Goal: Transaction & Acquisition: Purchase product/service

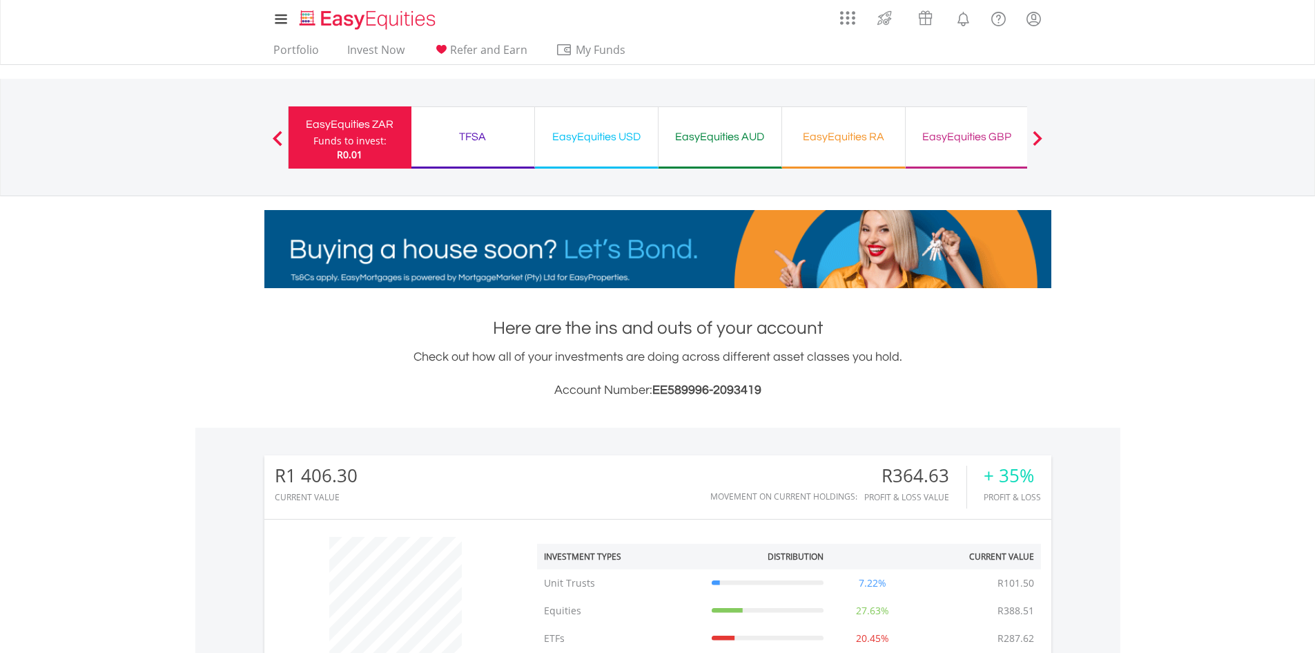
scroll to position [133, 262]
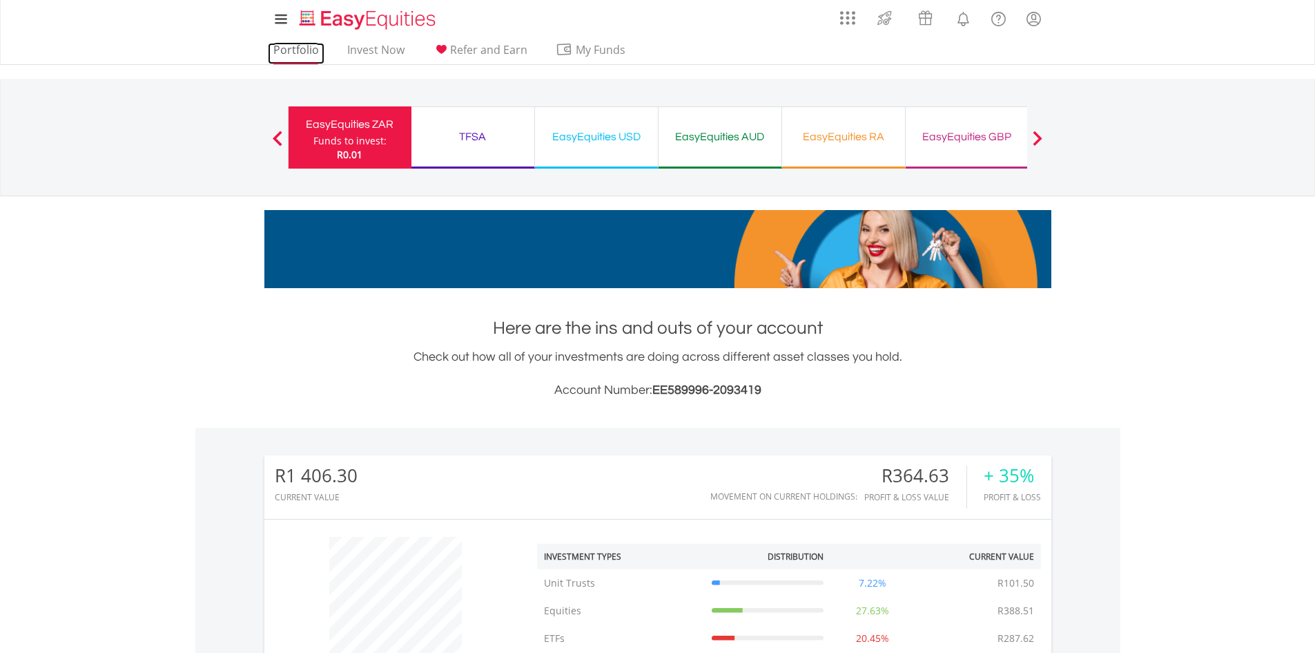
click at [296, 50] on link "Portfolio" at bounding box center [296, 53] width 57 height 21
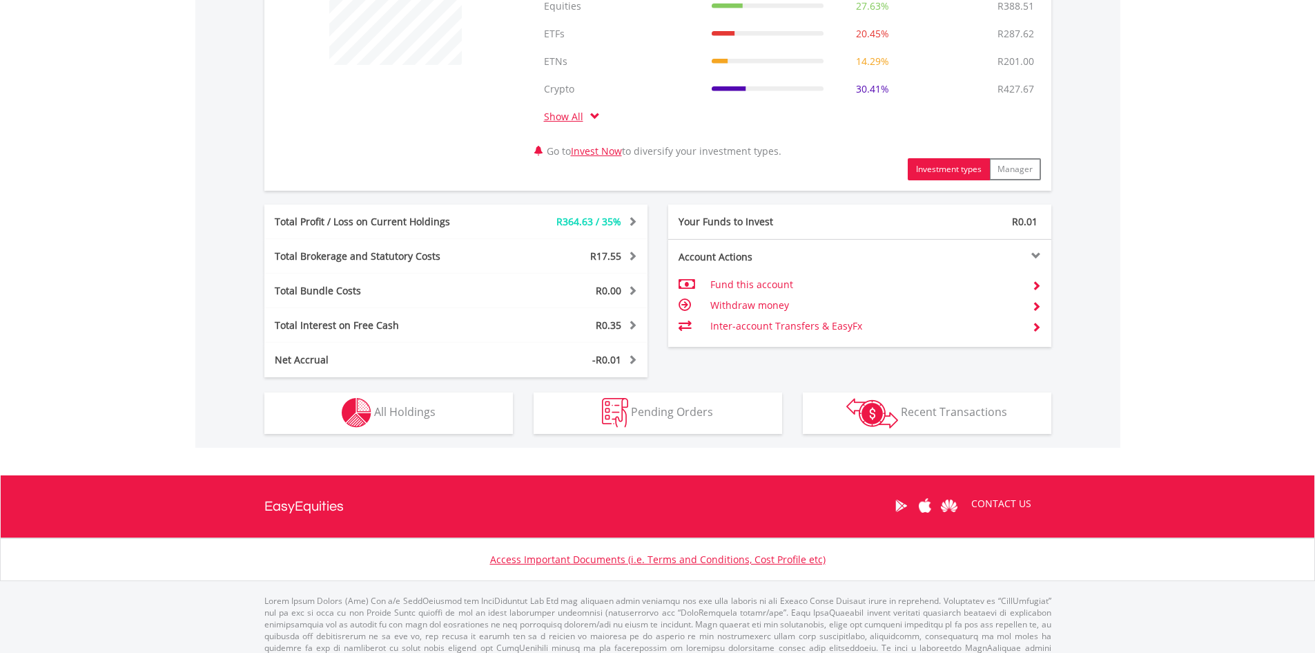
scroll to position [621, 0]
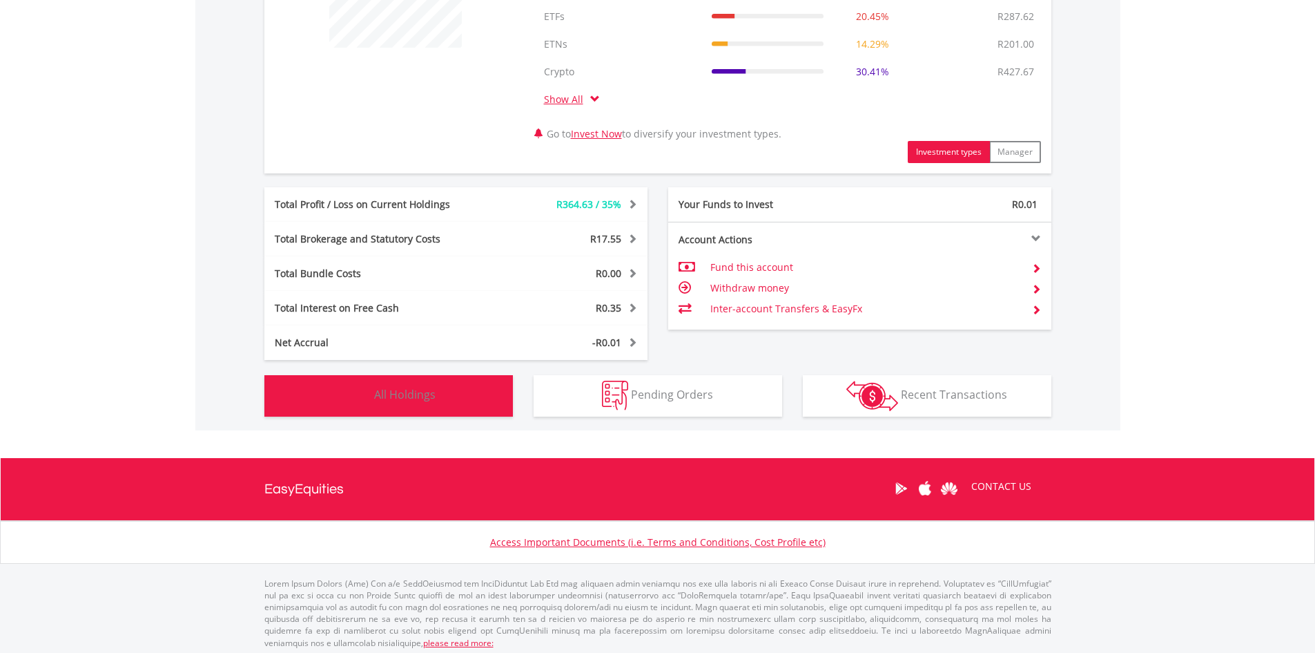
click at [456, 389] on button "Holdings All Holdings" at bounding box center [388, 395] width 249 height 41
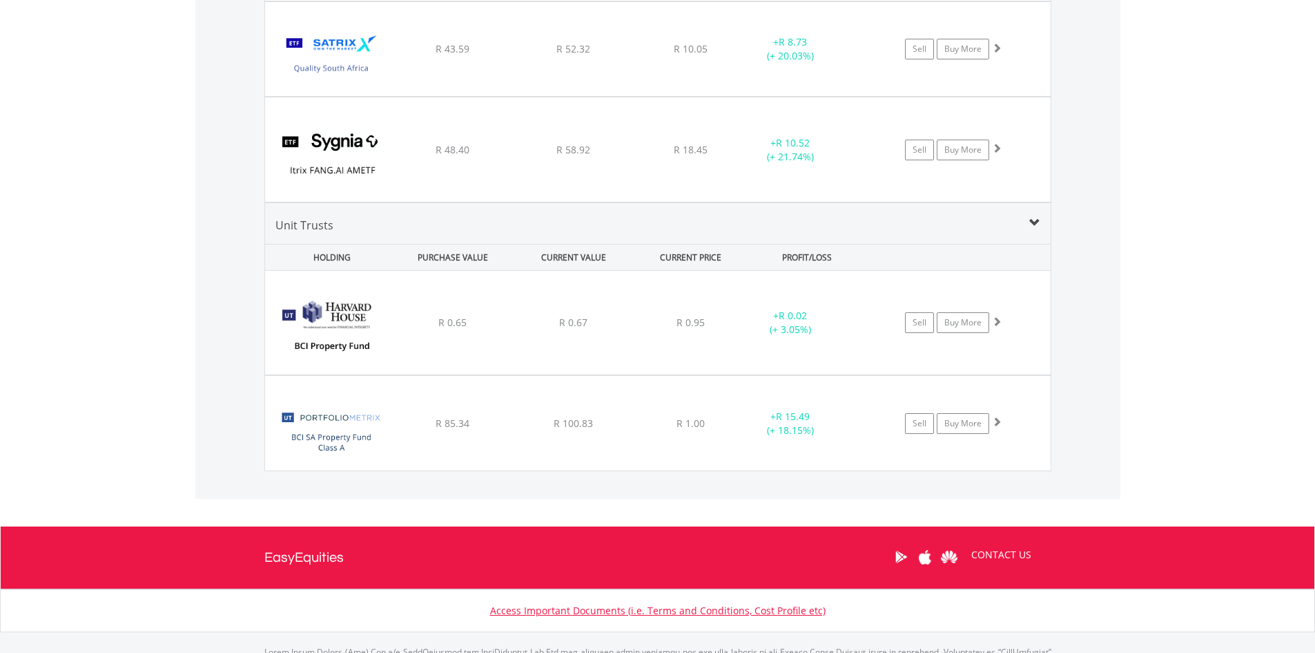
scroll to position [1770, 0]
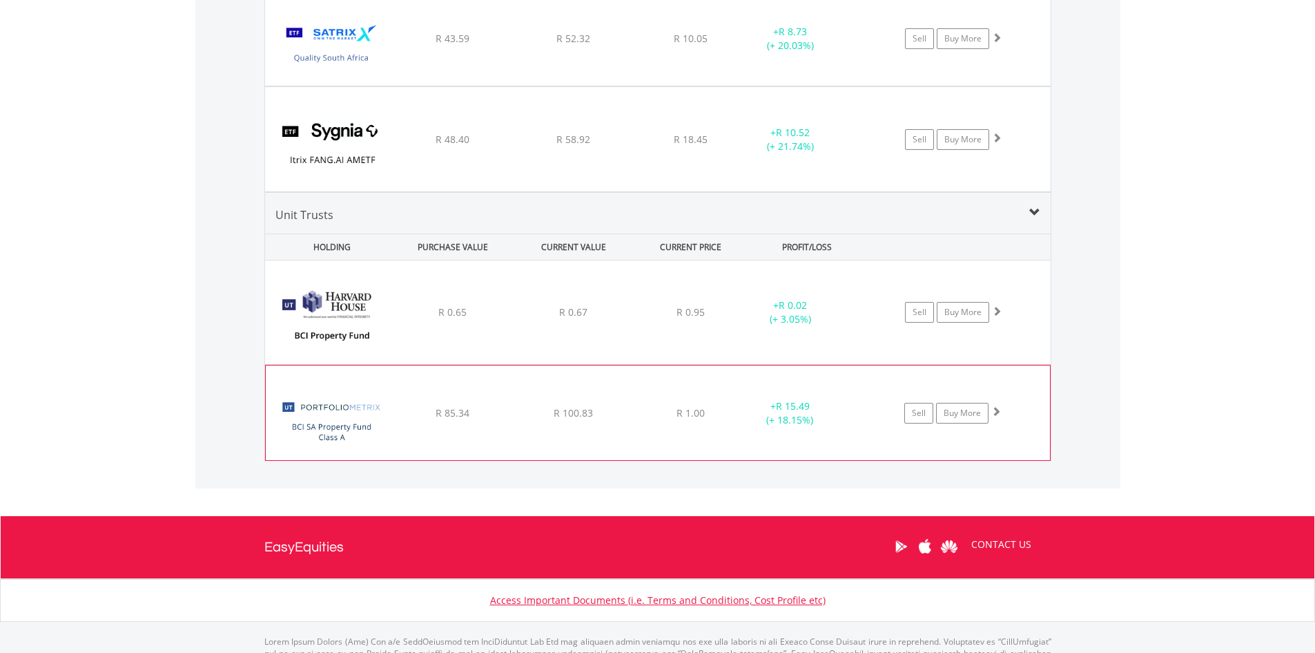
click at [999, 409] on span at bounding box center [997, 411] width 10 height 10
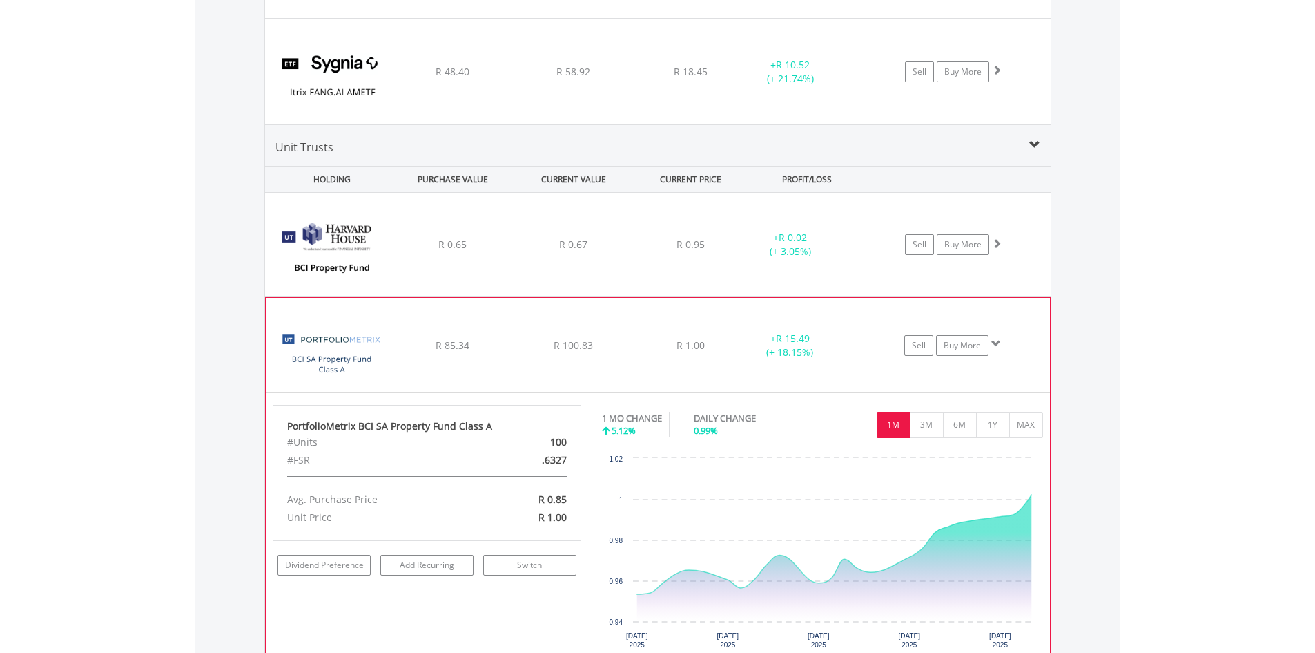
scroll to position [1908, 0]
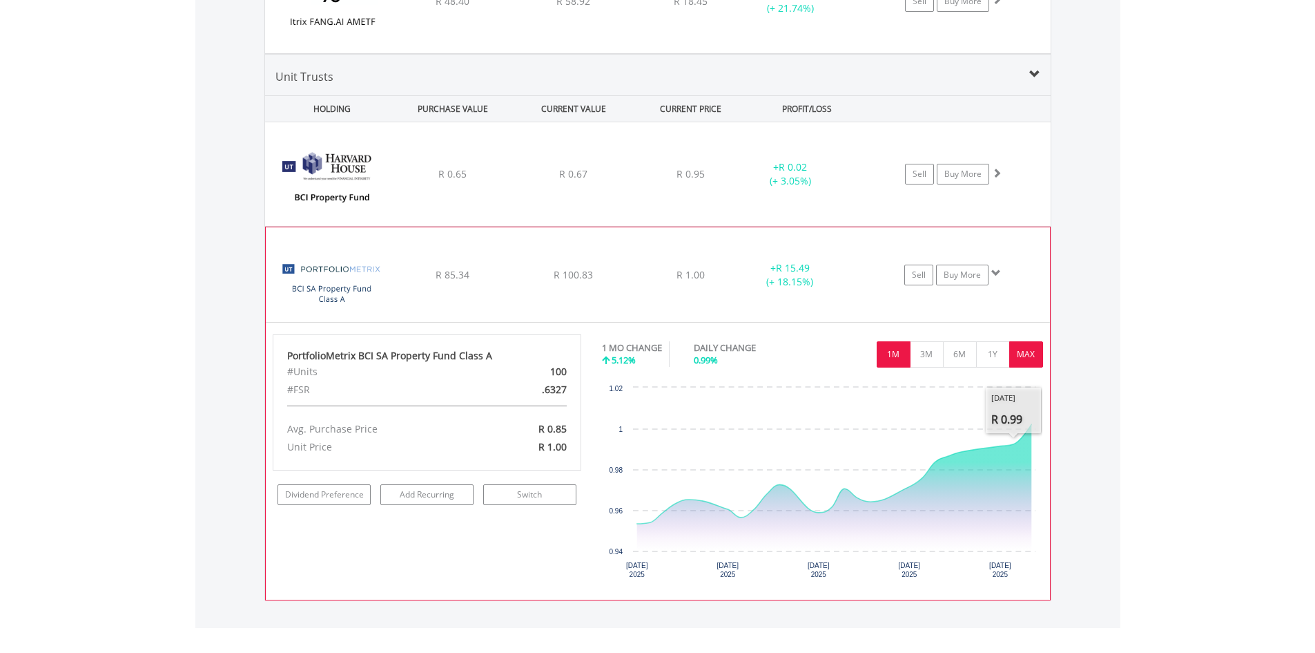
click at [1025, 362] on button "MAX" at bounding box center [1027, 354] width 34 height 26
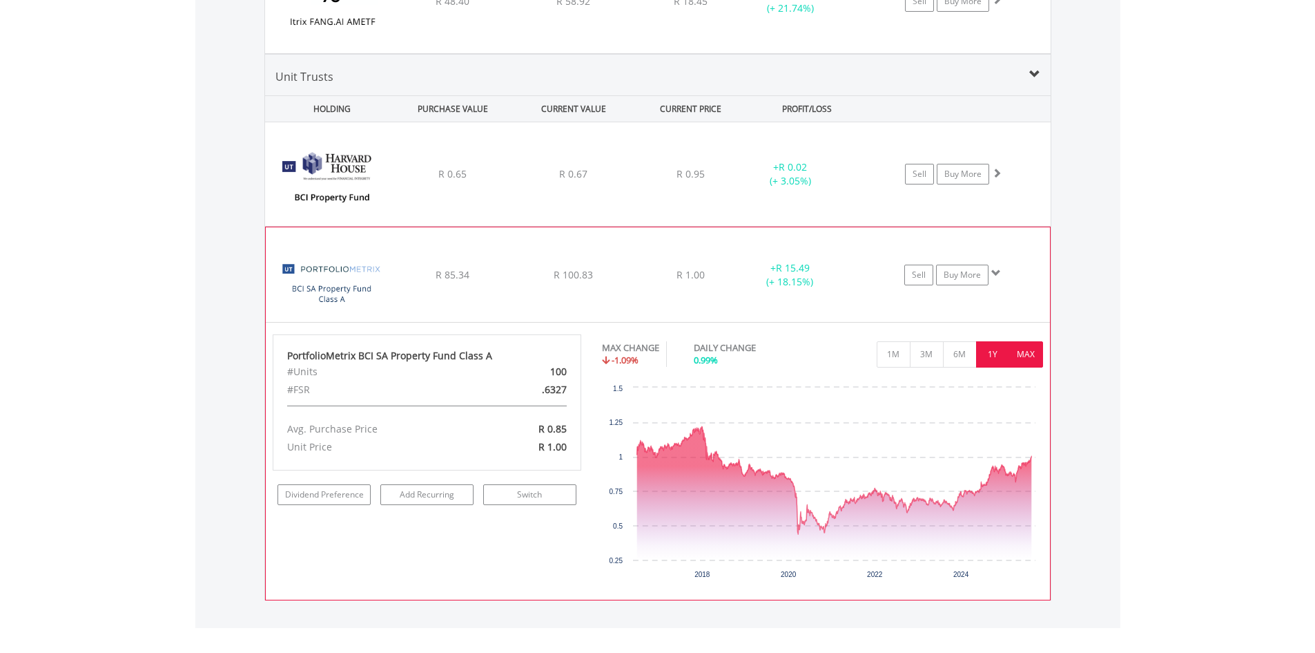
click at [990, 351] on button "1Y" at bounding box center [993, 354] width 34 height 26
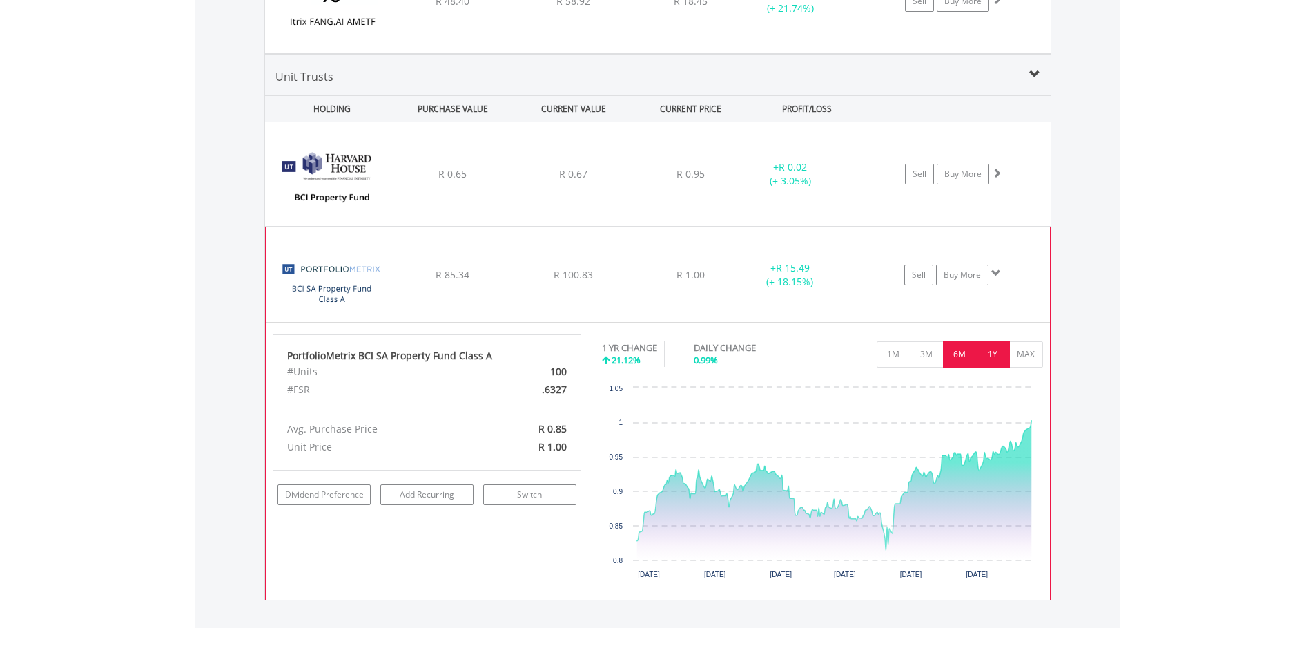
click at [963, 351] on button "6M" at bounding box center [960, 354] width 34 height 26
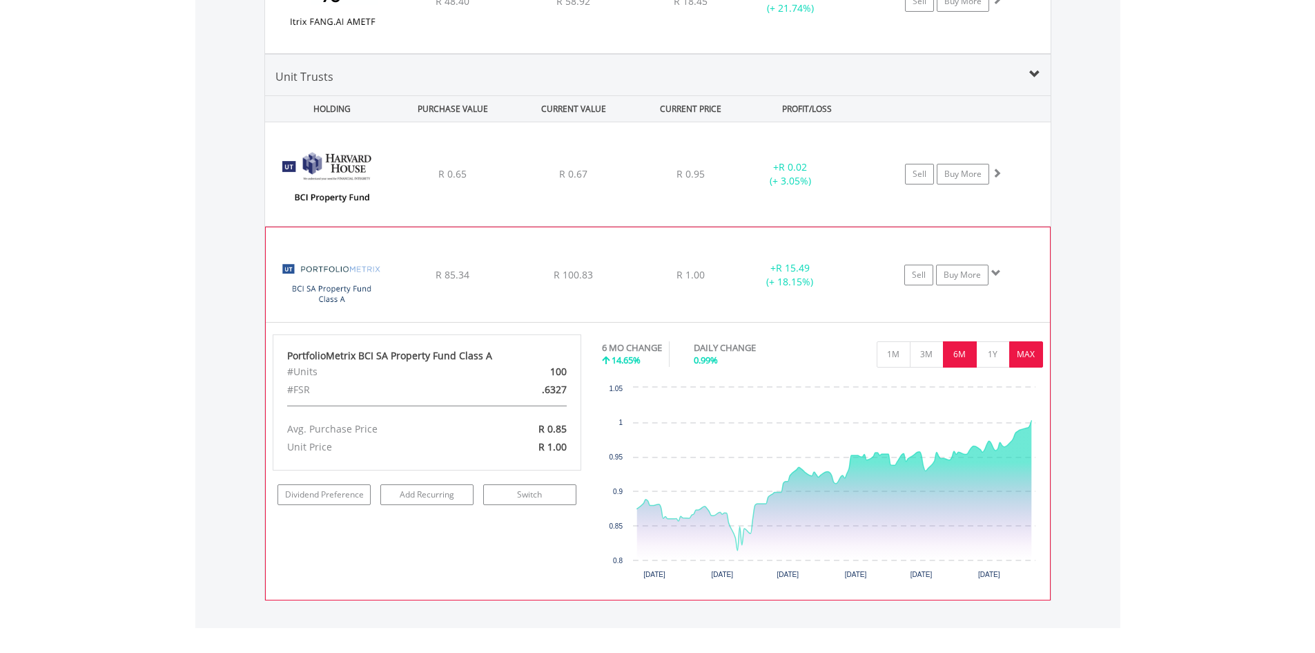
click at [1013, 354] on button "MAX" at bounding box center [1027, 354] width 34 height 26
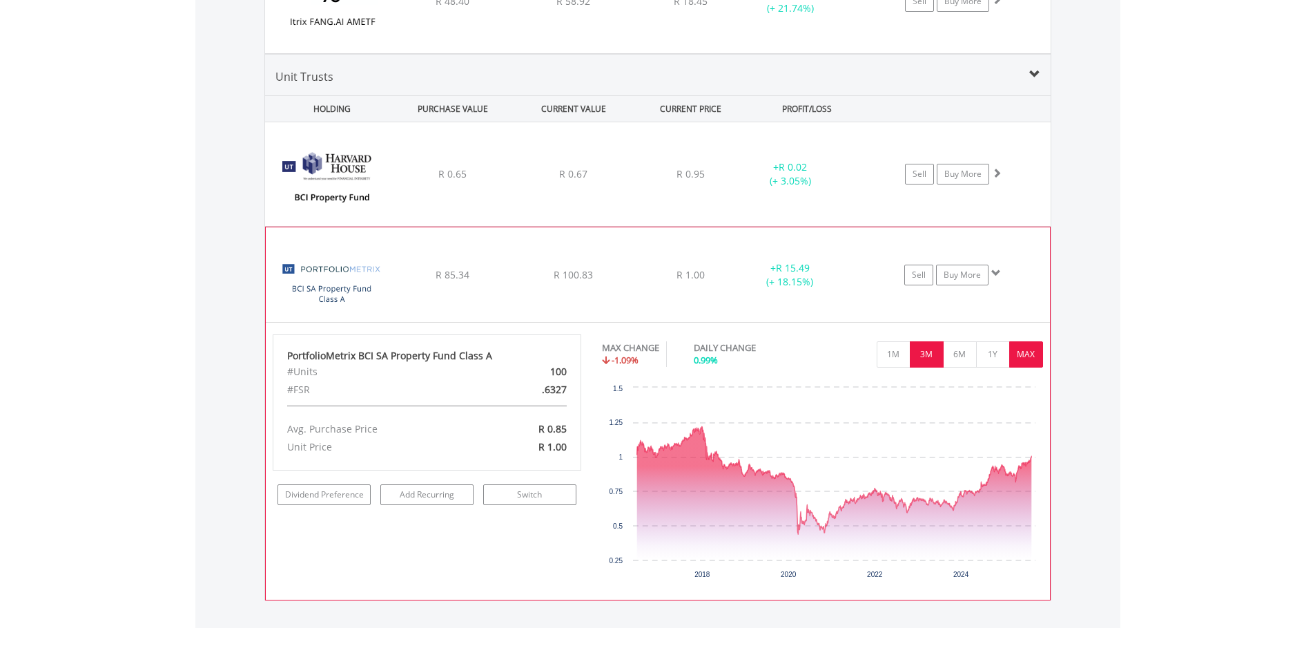
click at [927, 354] on button "3M" at bounding box center [927, 354] width 34 height 26
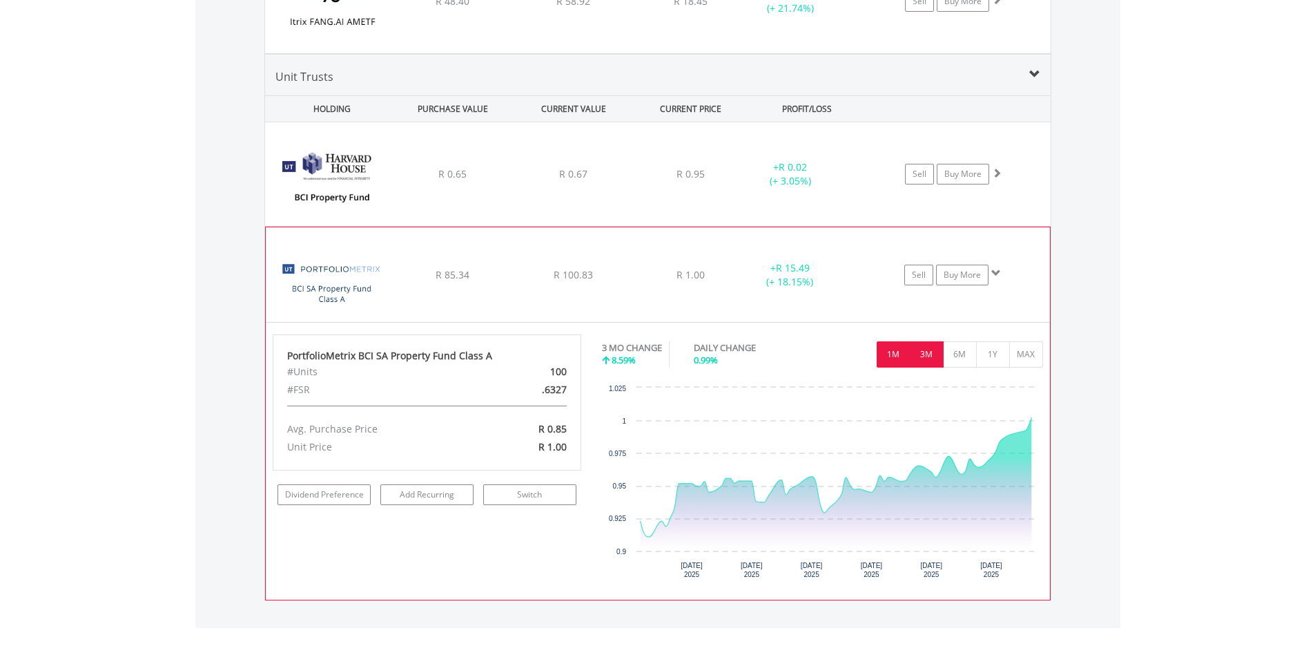
click at [894, 355] on button "1M" at bounding box center [894, 354] width 34 height 26
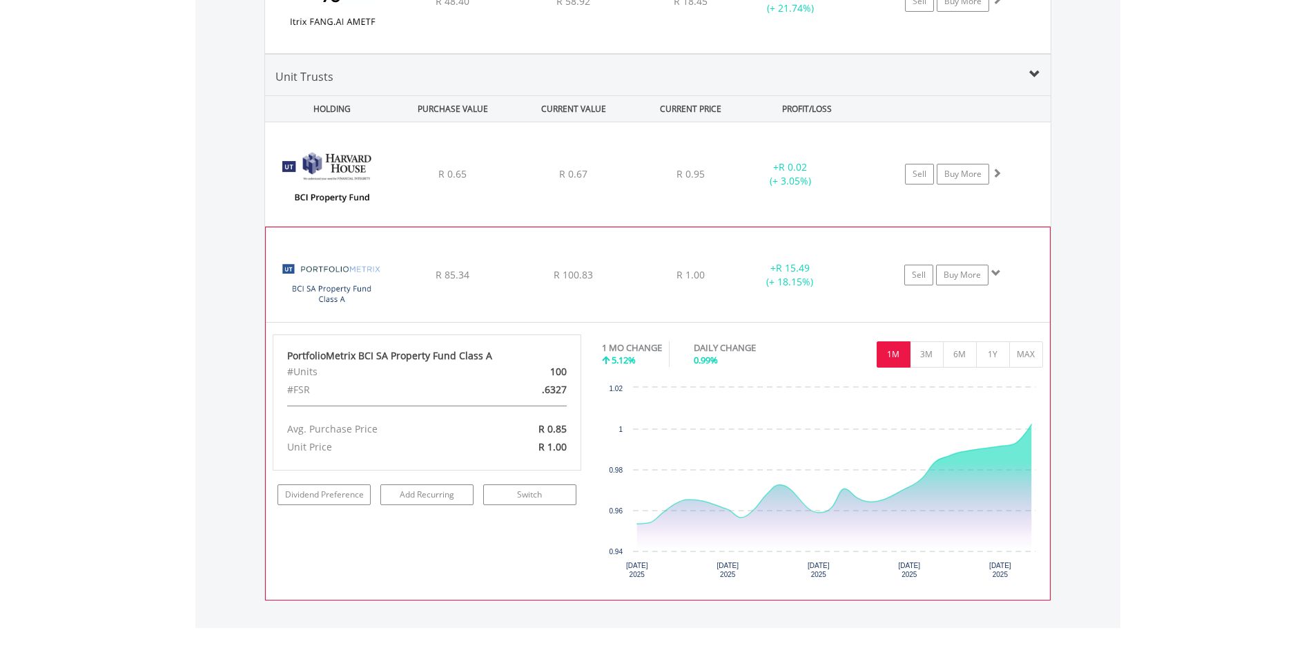
click at [1000, 180] on div at bounding box center [997, 173] width 10 height 14
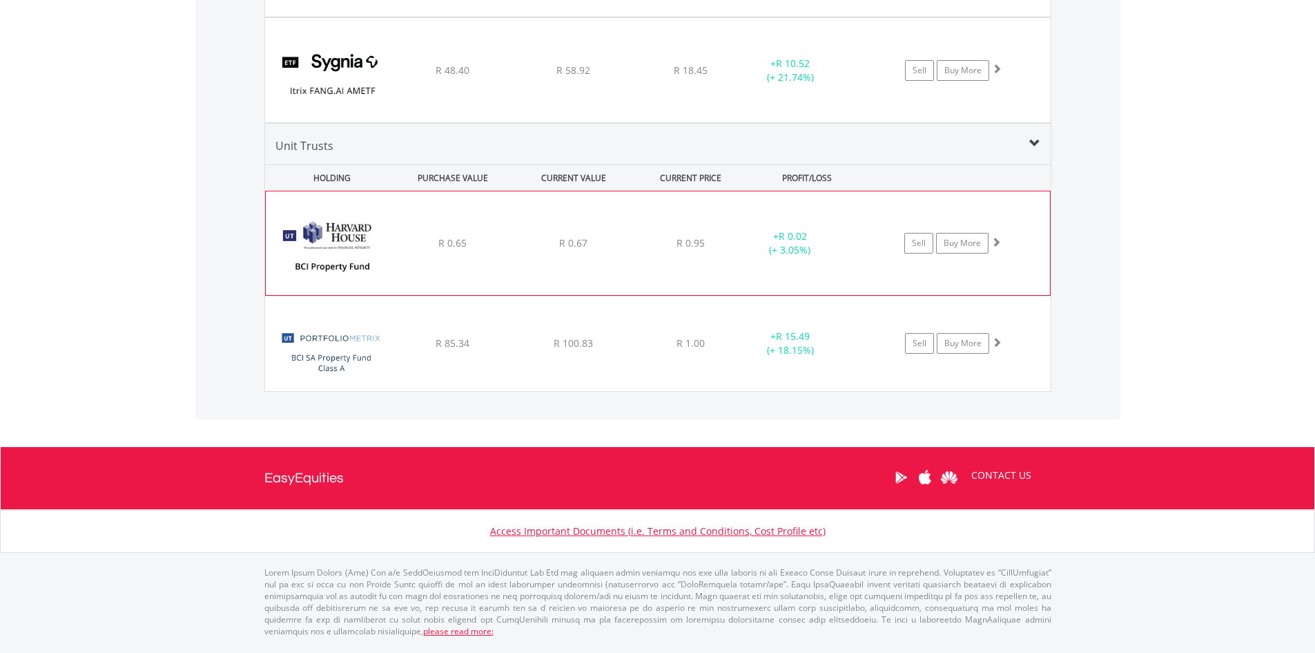
scroll to position [1832, 0]
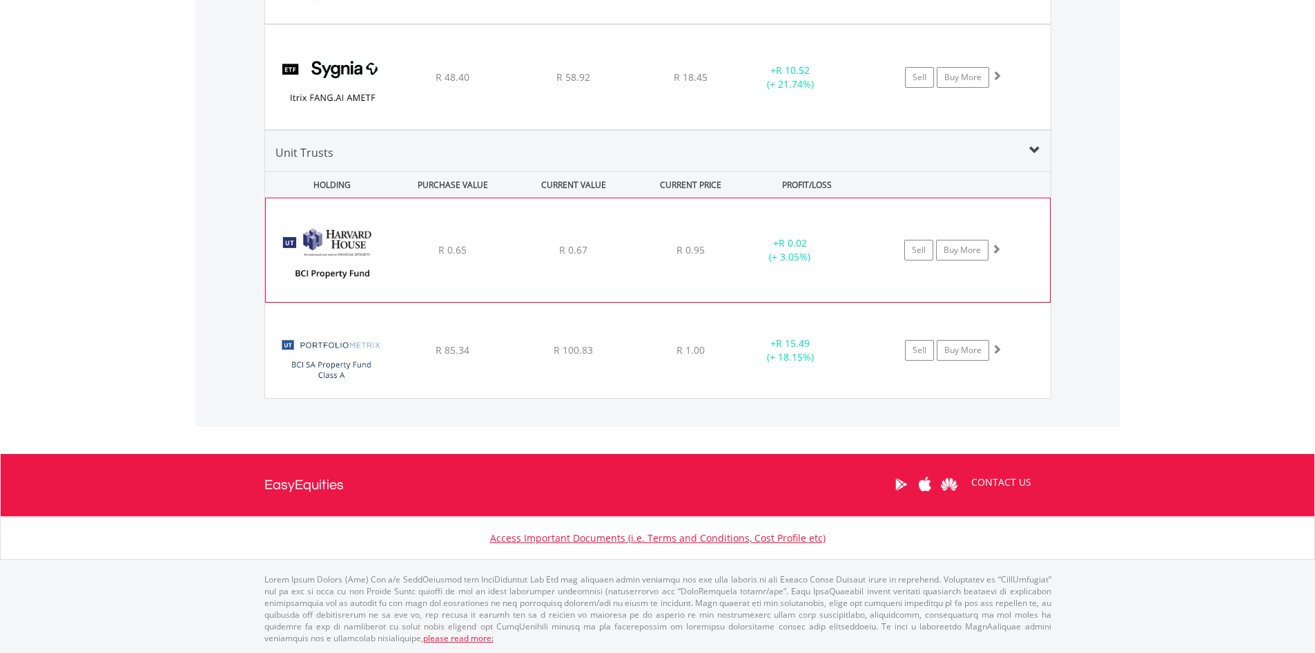
click at [993, 251] on span at bounding box center [997, 249] width 10 height 10
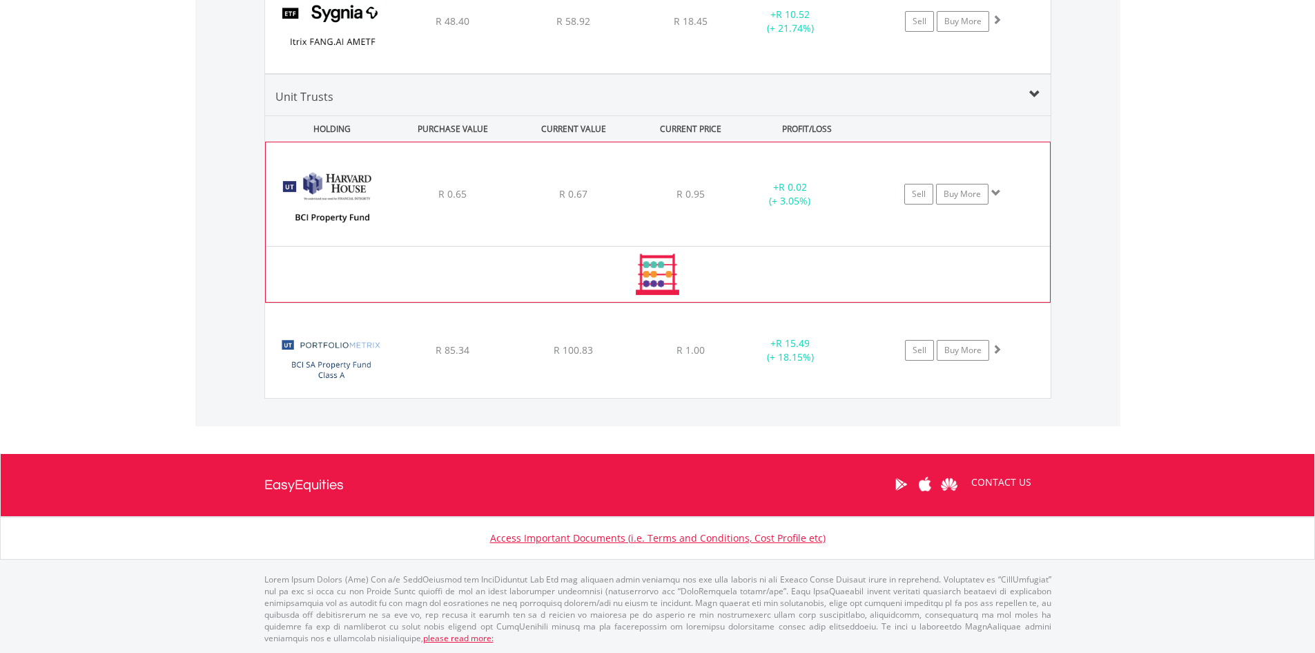
scroll to position [1908, 0]
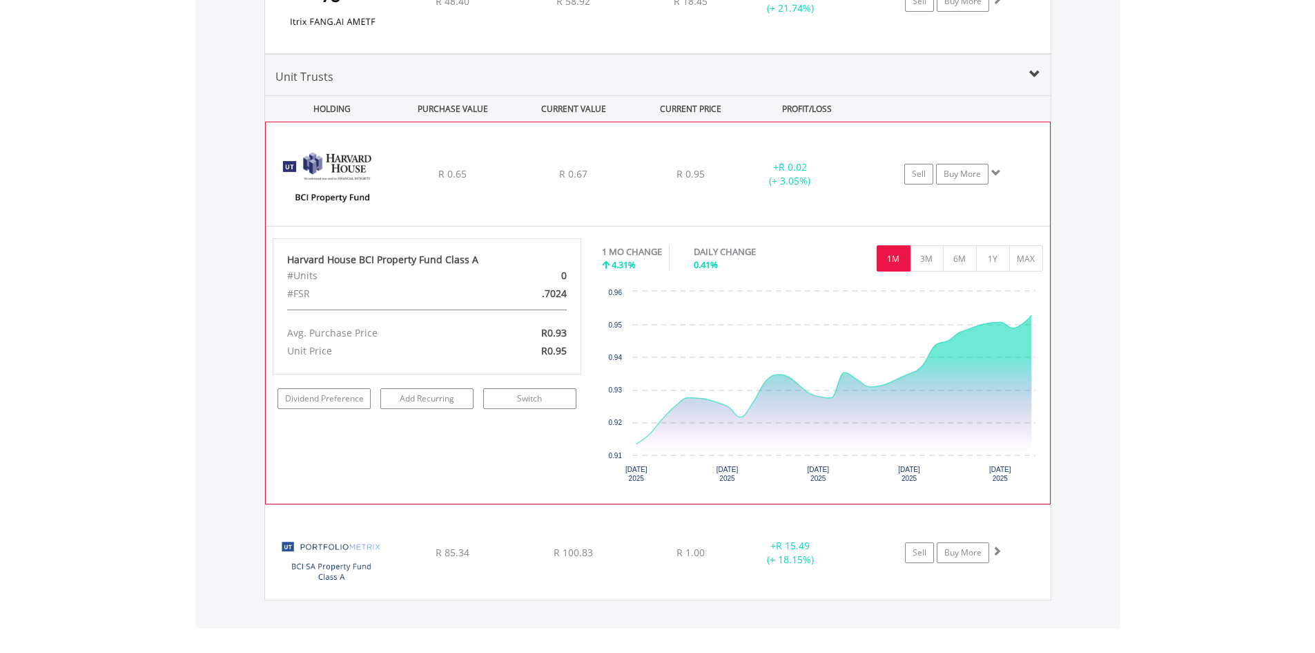
click at [997, 172] on span at bounding box center [997, 173] width 10 height 10
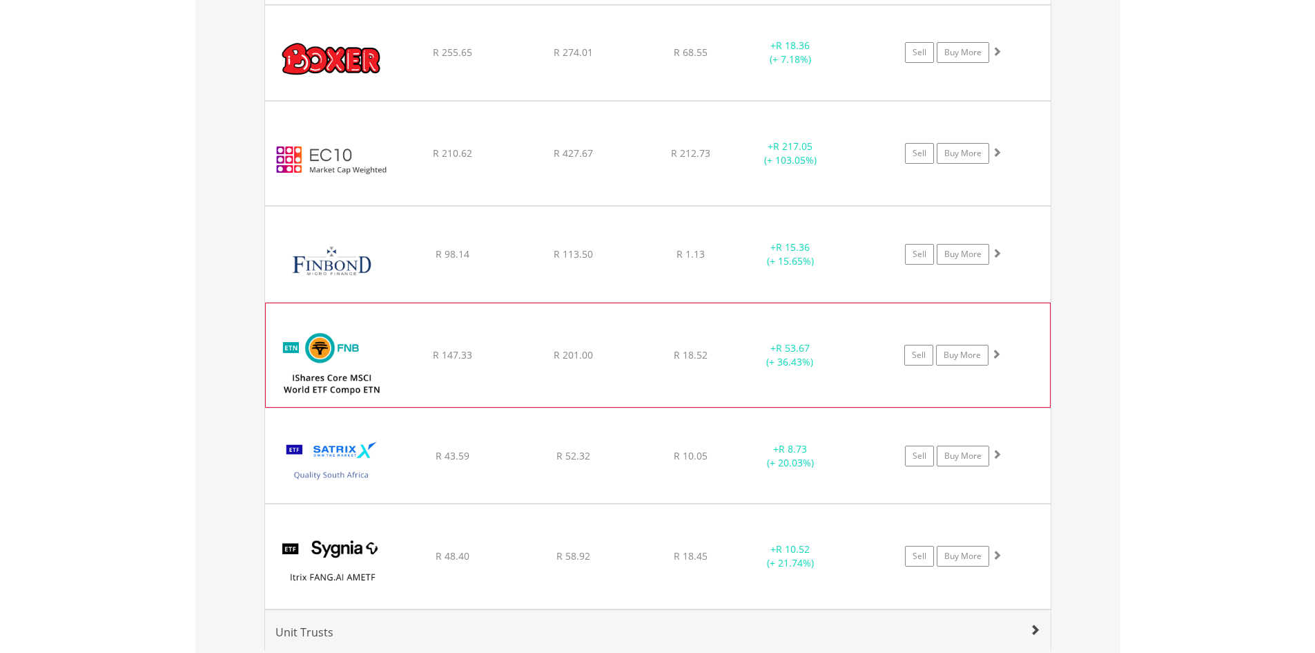
scroll to position [1329, 0]
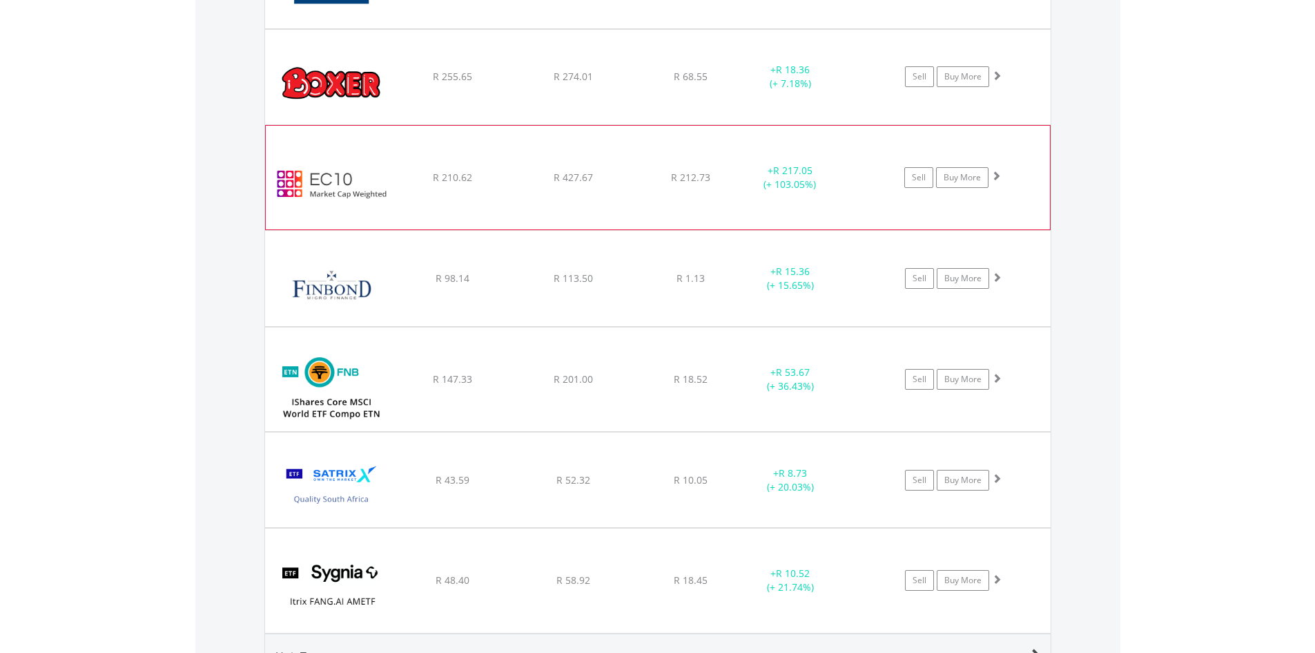
click at [1000, 178] on span at bounding box center [997, 176] width 10 height 10
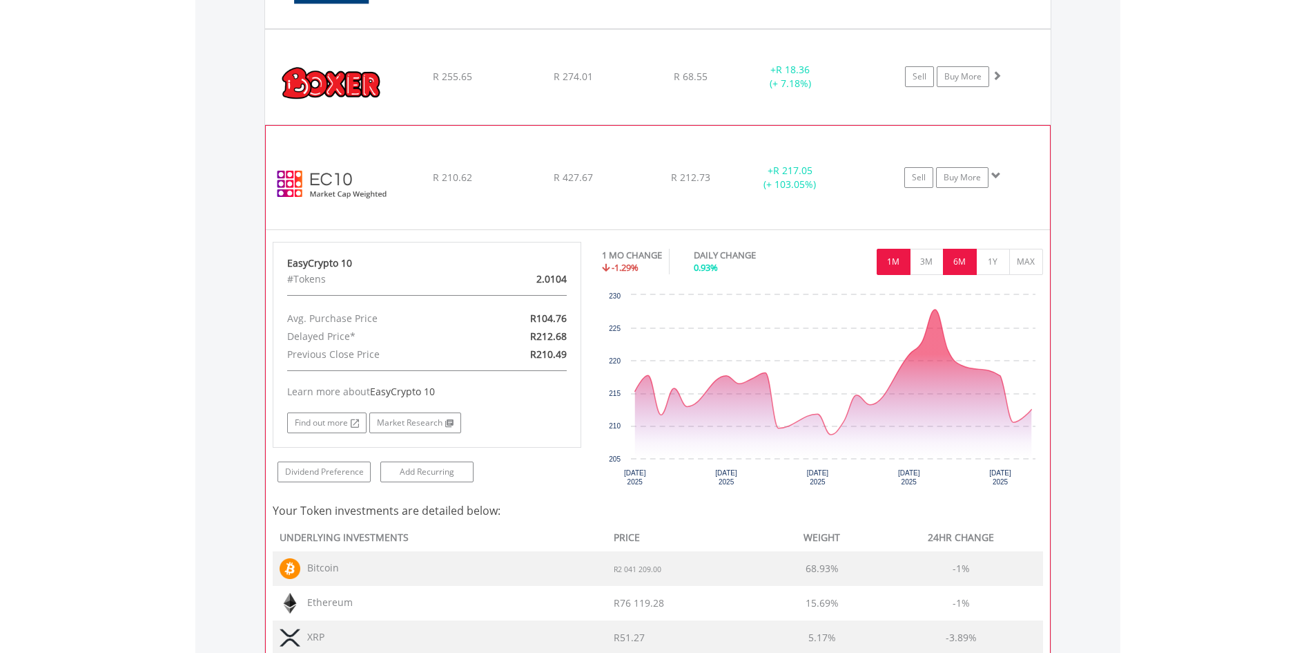
click at [949, 266] on button "6M" at bounding box center [960, 262] width 34 height 26
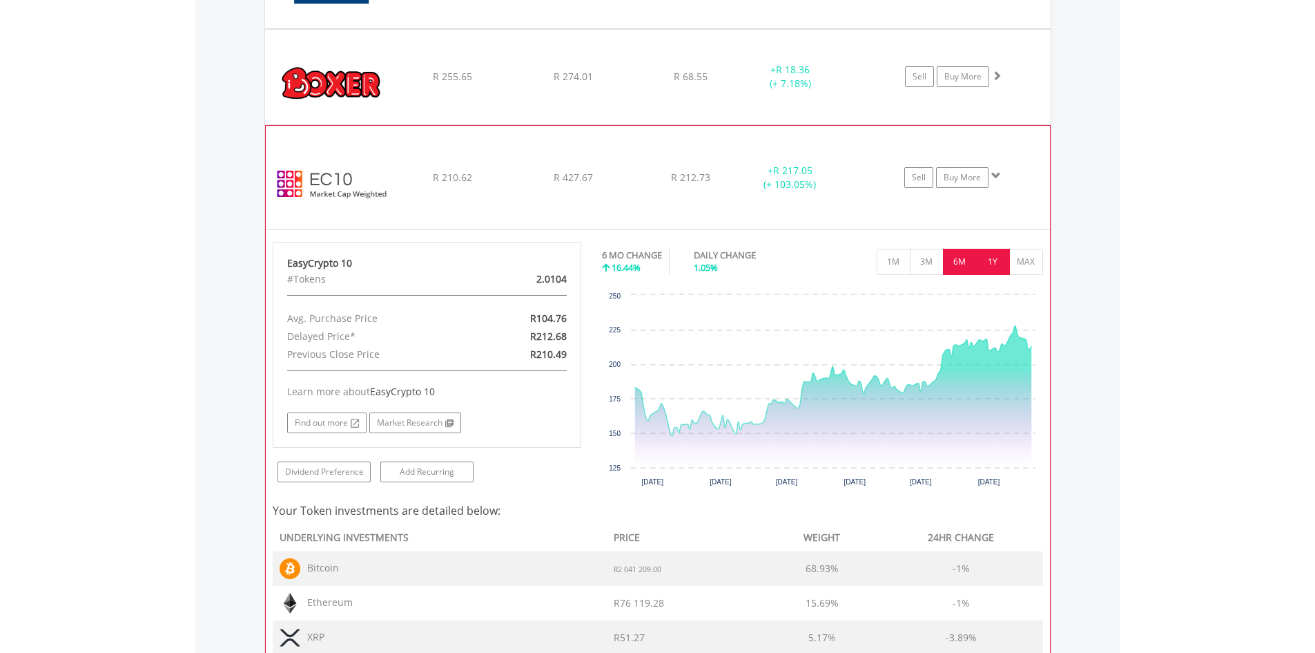
click at [993, 261] on button "1Y" at bounding box center [993, 262] width 34 height 26
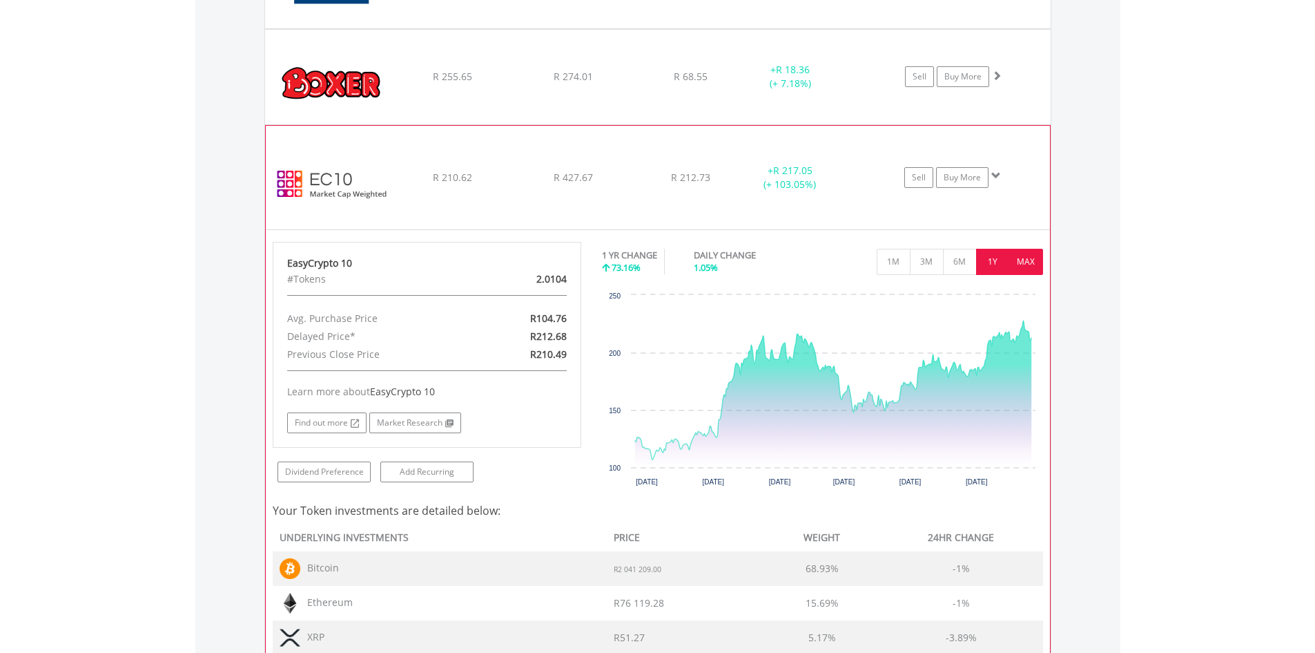
click at [1016, 256] on button "MAX" at bounding box center [1027, 262] width 34 height 26
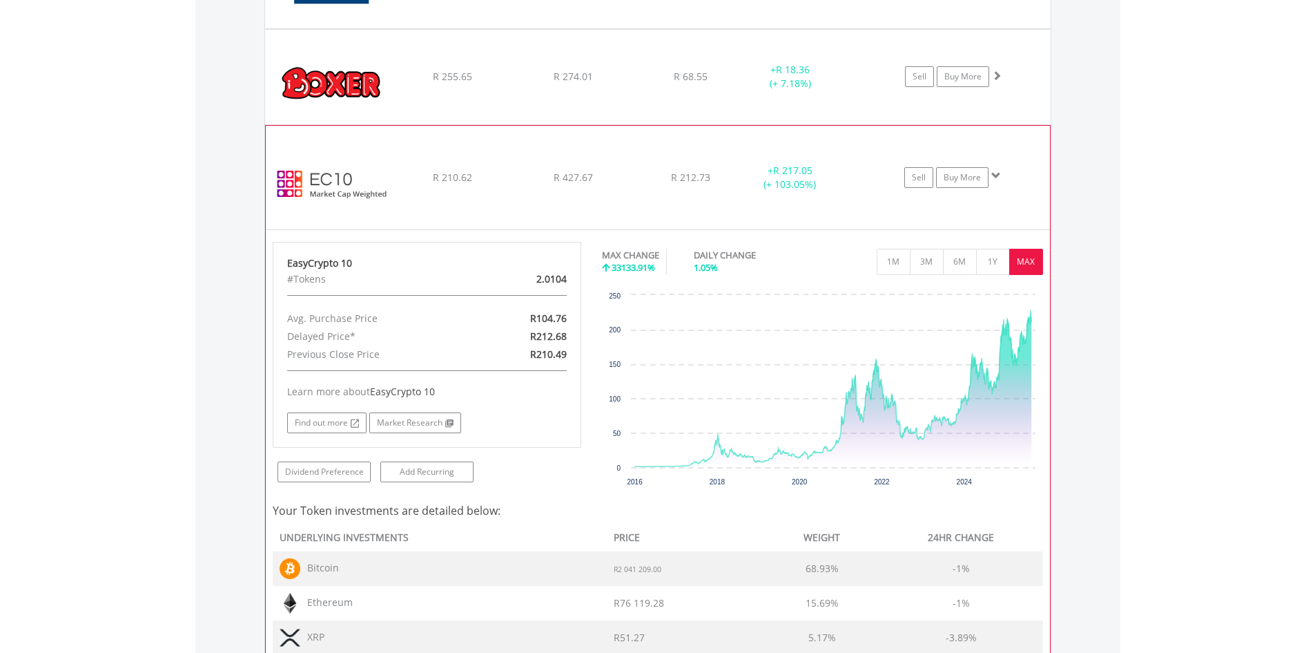
click at [996, 178] on span at bounding box center [997, 176] width 10 height 10
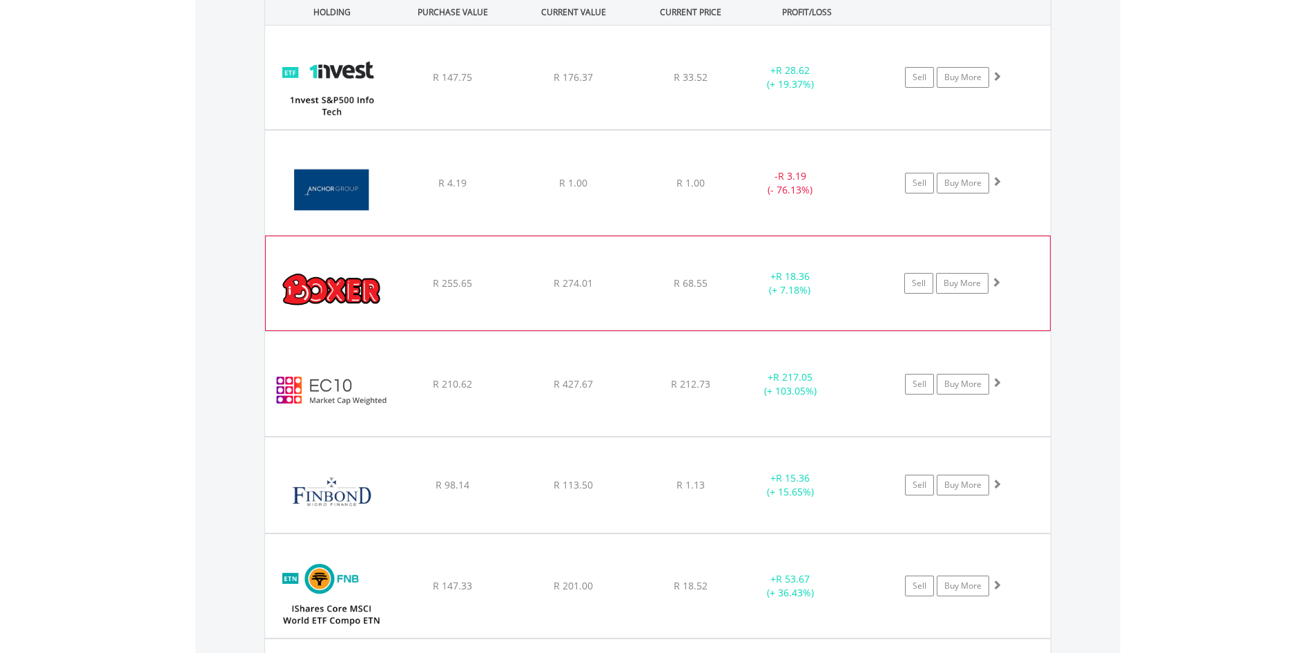
scroll to position [1121, 0]
click at [996, 281] on span at bounding box center [997, 283] width 10 height 10
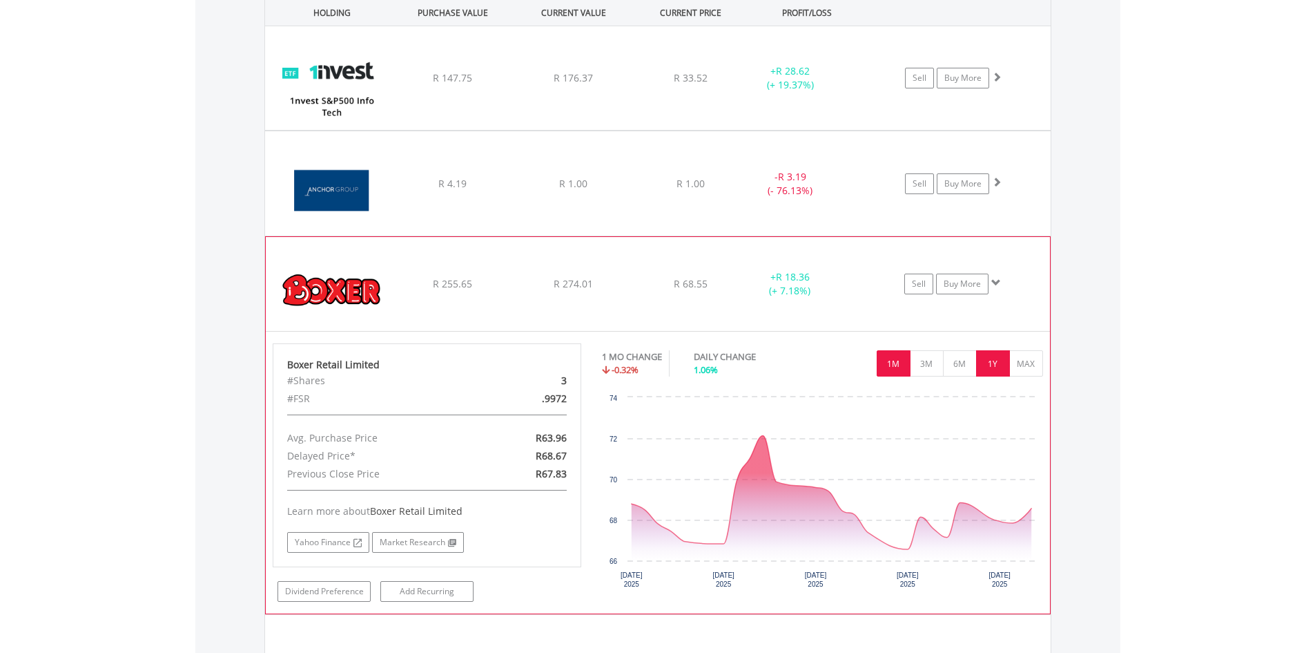
click at [997, 352] on button "1Y" at bounding box center [993, 363] width 34 height 26
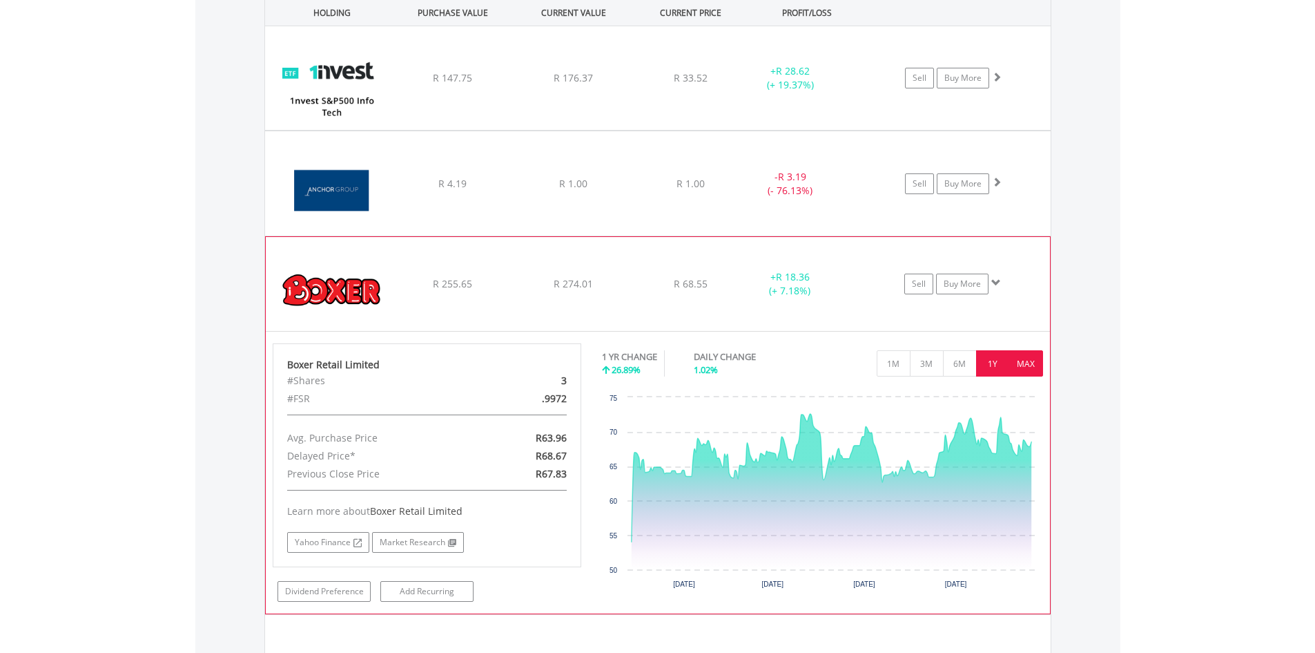
click at [1028, 359] on button "MAX" at bounding box center [1027, 363] width 34 height 26
click at [889, 363] on button "1M" at bounding box center [894, 363] width 34 height 26
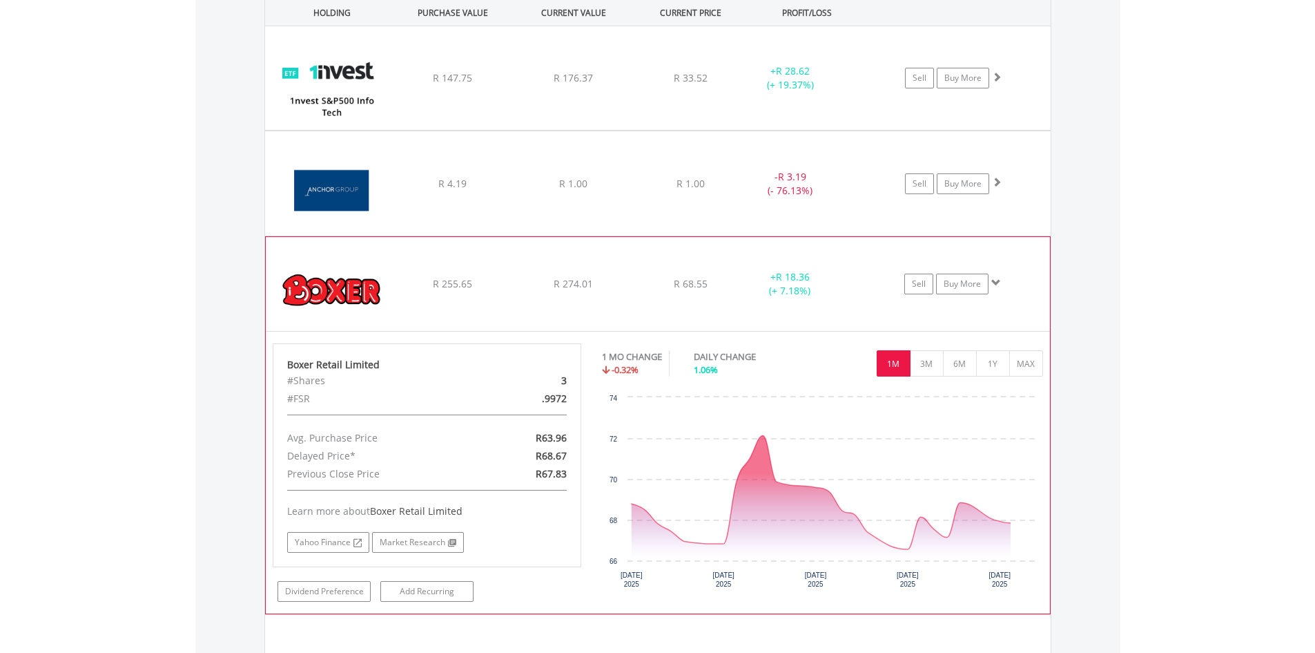
click at [999, 280] on span at bounding box center [997, 283] width 10 height 10
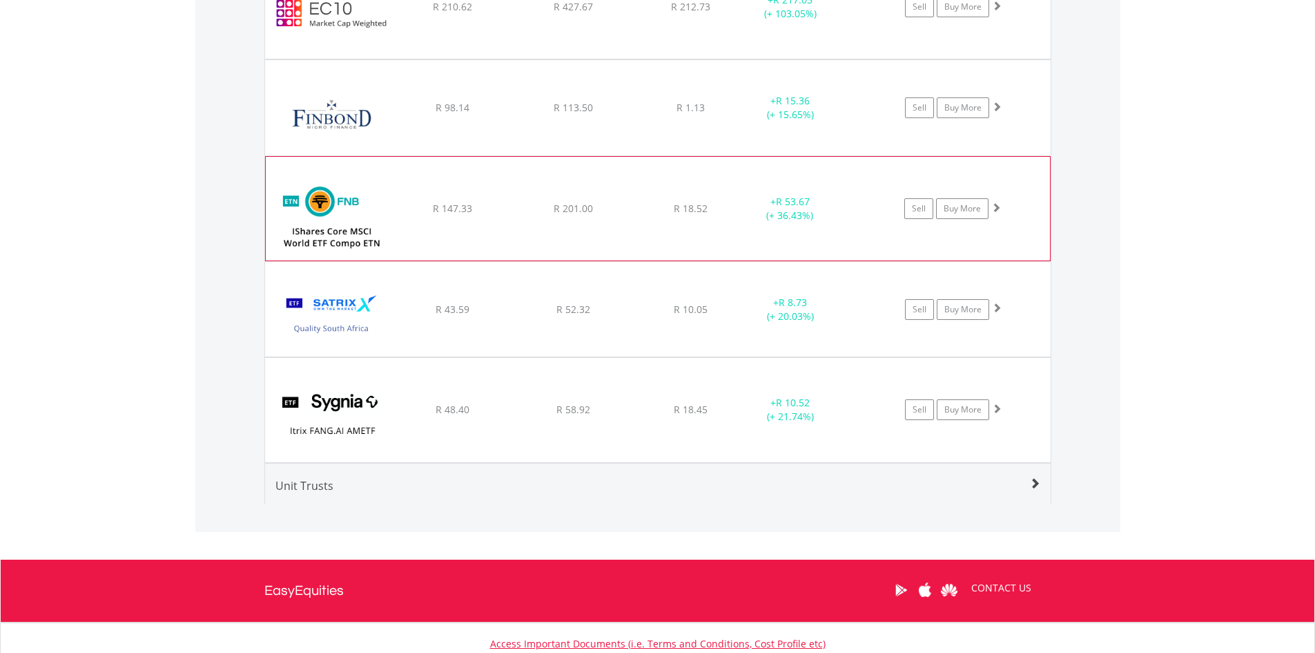
scroll to position [1536, 0]
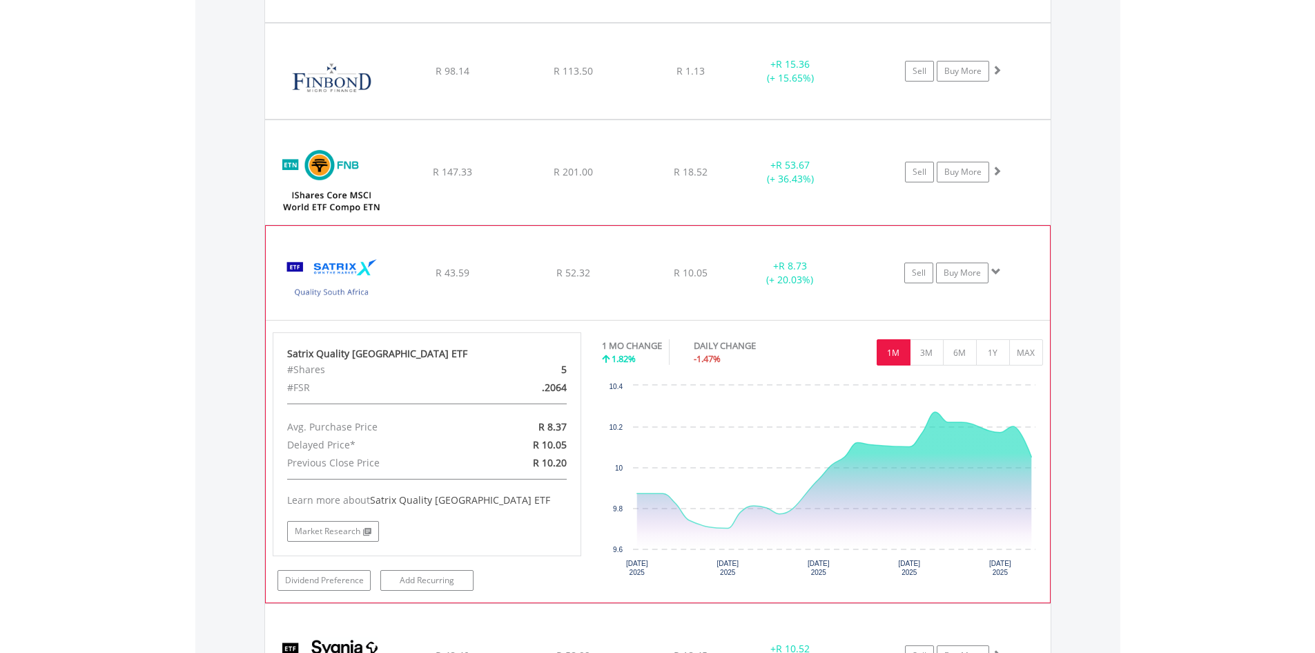
click at [999, 273] on span at bounding box center [997, 272] width 10 height 10
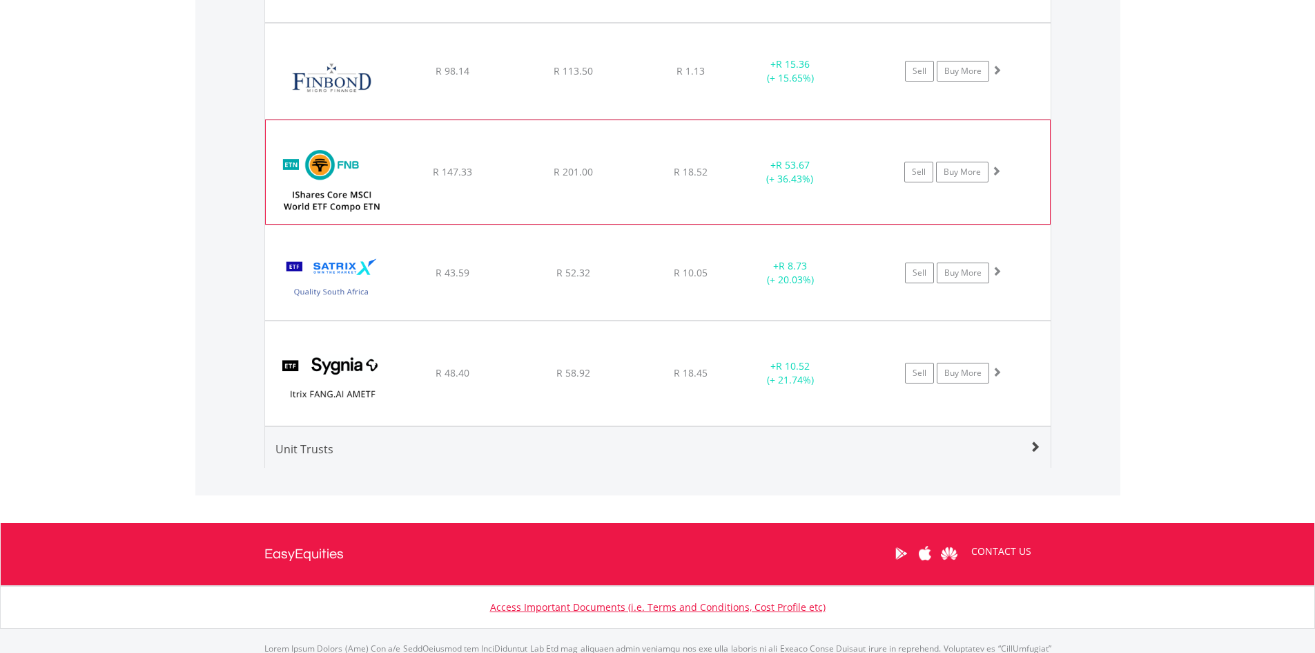
click at [997, 169] on span at bounding box center [997, 171] width 10 height 10
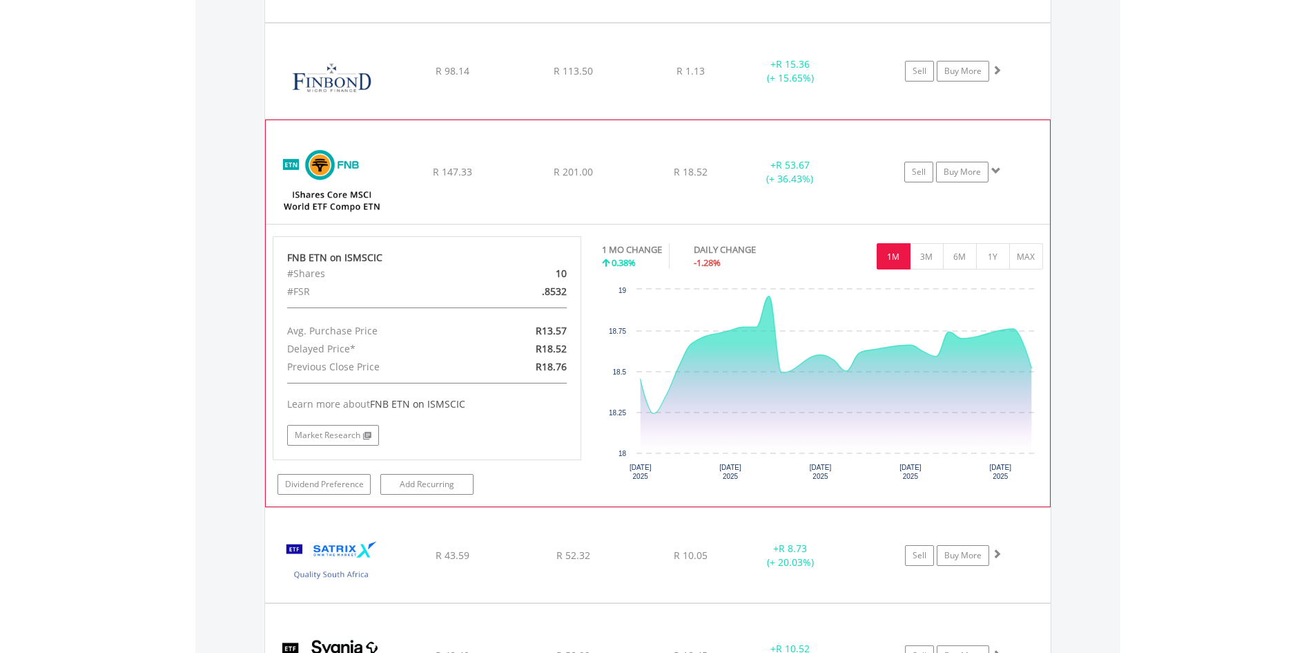
click at [996, 174] on span at bounding box center [997, 171] width 10 height 10
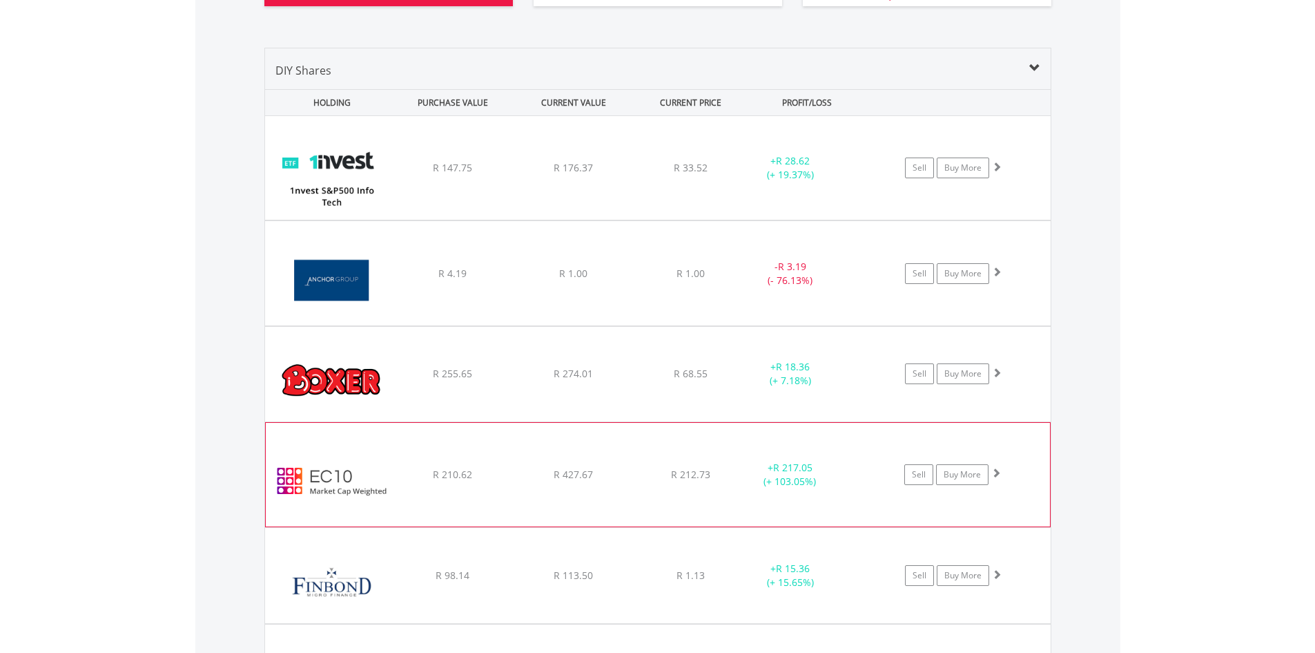
scroll to position [983, 0]
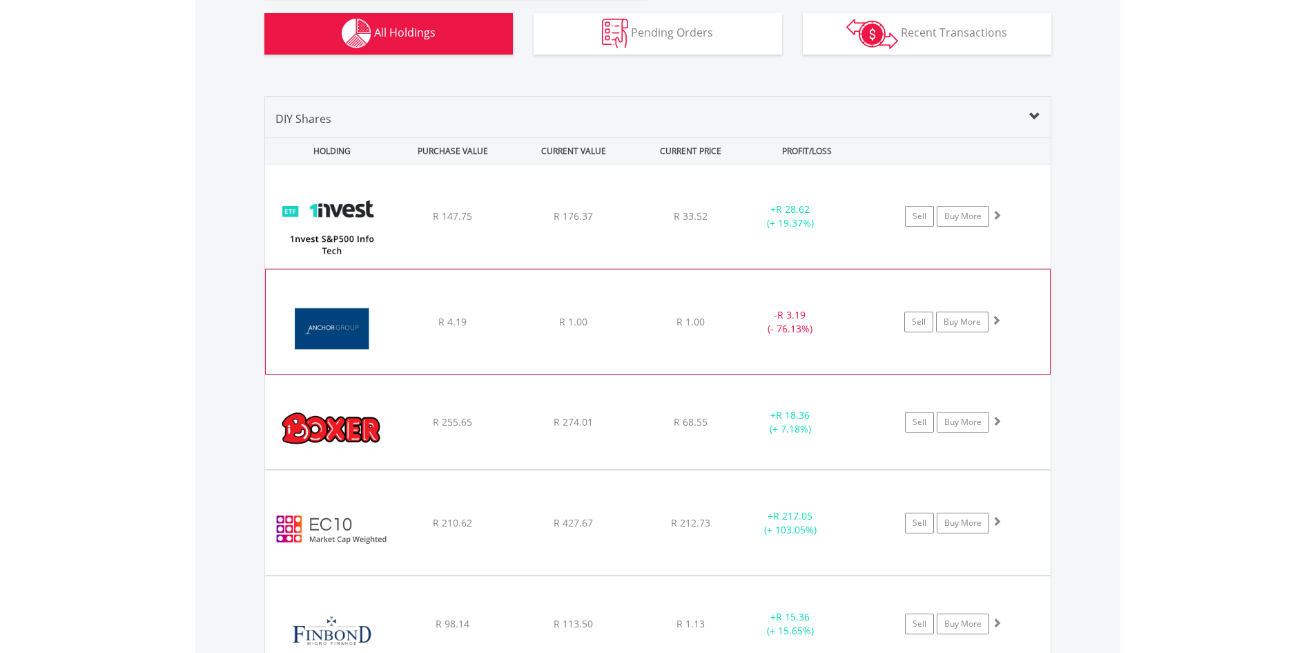
click at [998, 317] on span at bounding box center [997, 320] width 10 height 10
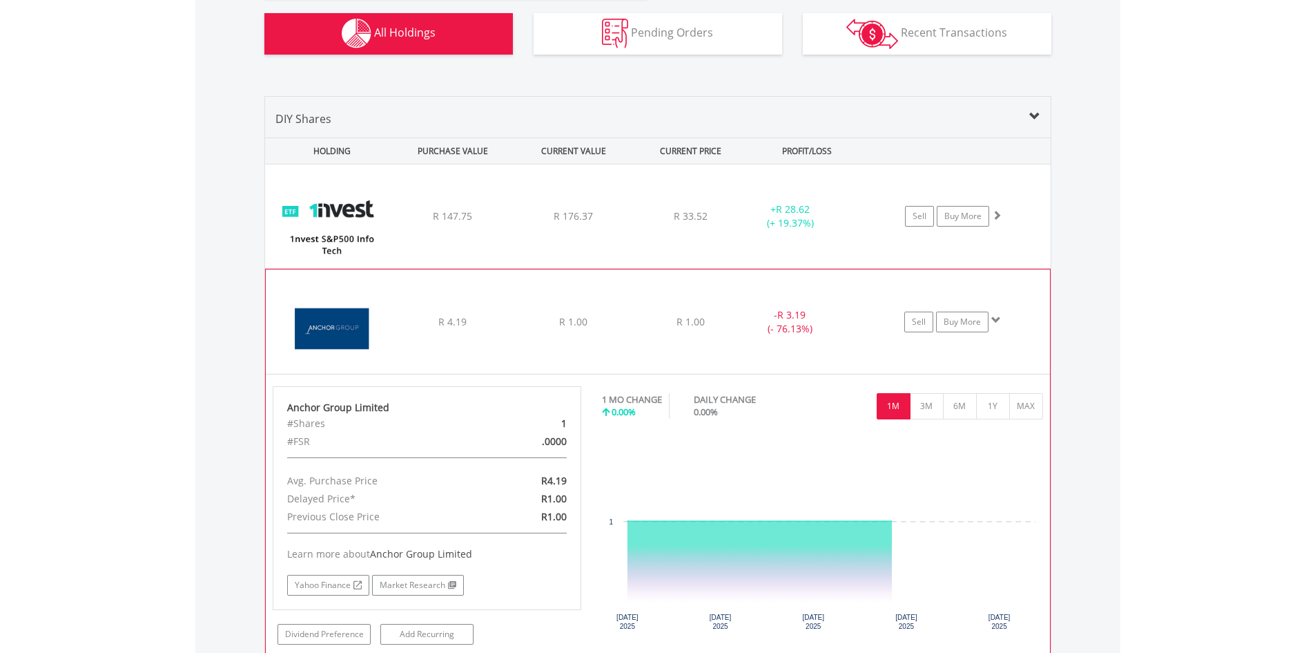
click at [998, 317] on span at bounding box center [997, 320] width 10 height 10
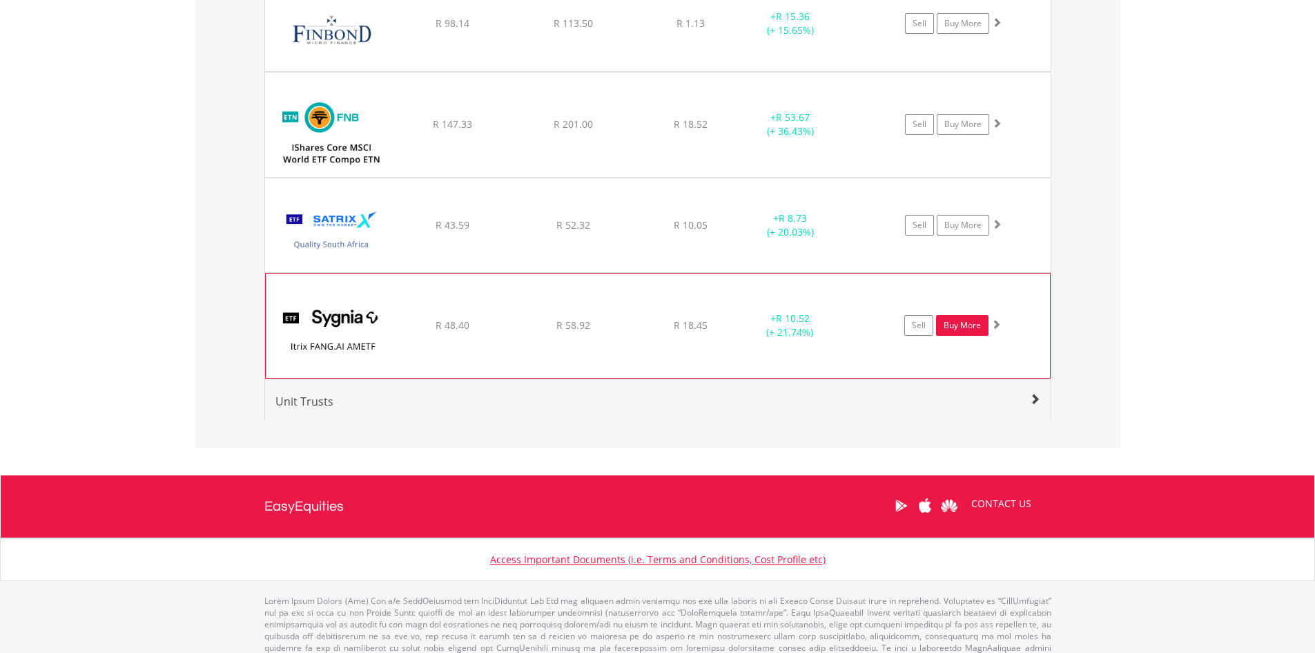
scroll to position [1605, 0]
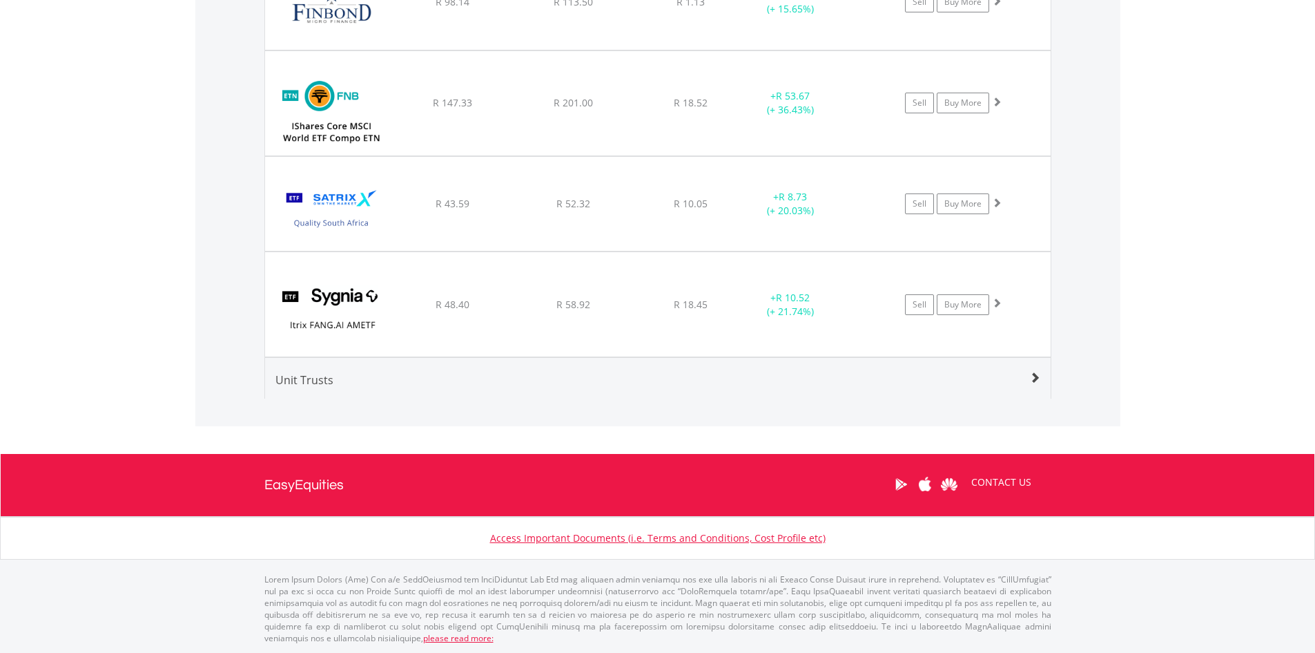
click at [1028, 380] on div "Unit Trusts" at bounding box center [658, 385] width 786 height 27
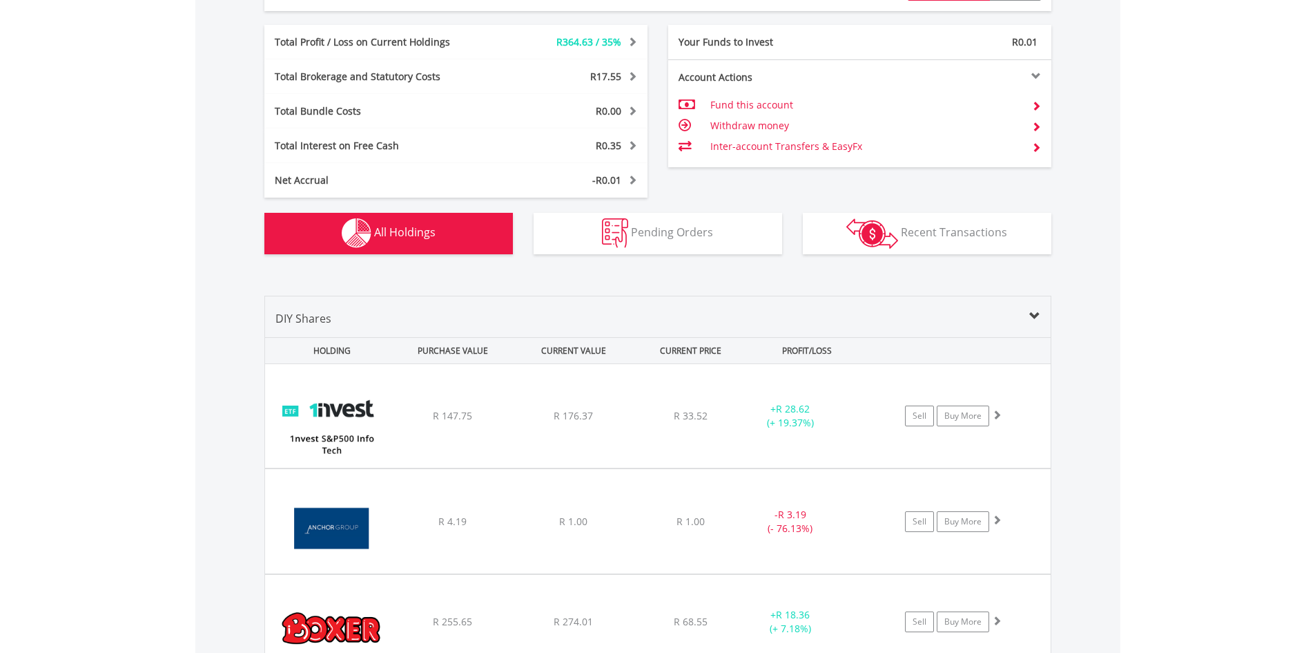
scroll to position [776, 0]
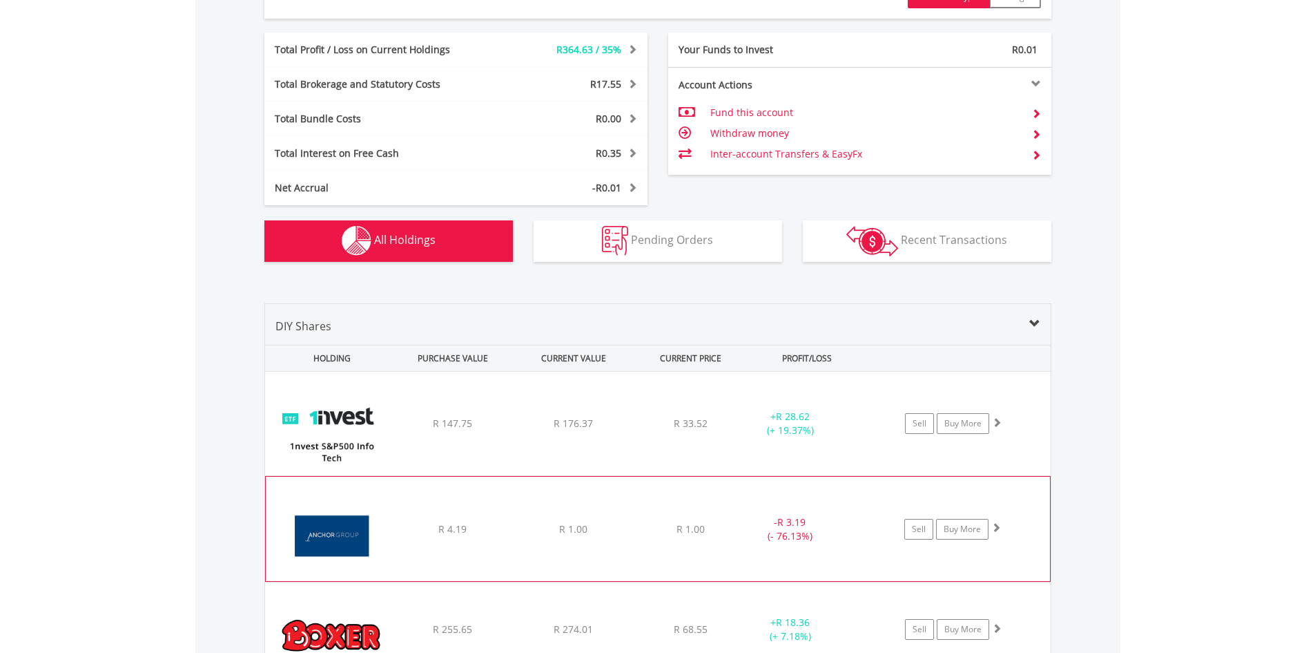
click at [996, 524] on span at bounding box center [997, 527] width 10 height 10
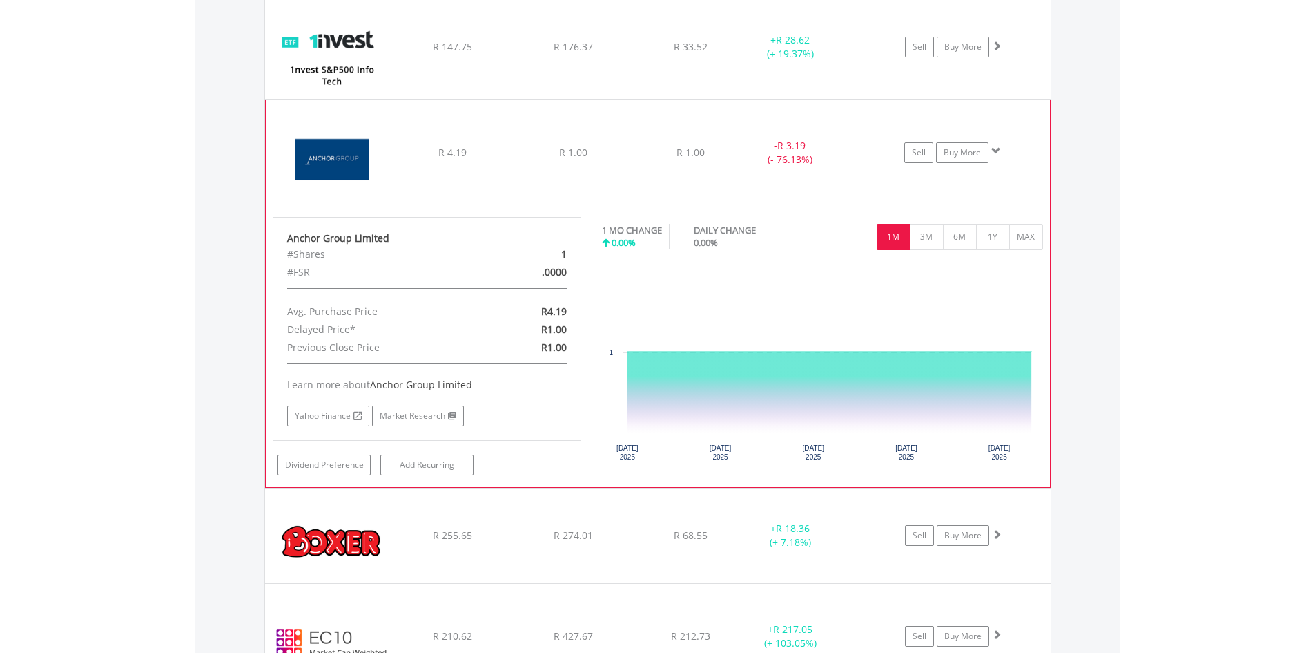
scroll to position [1191, 0]
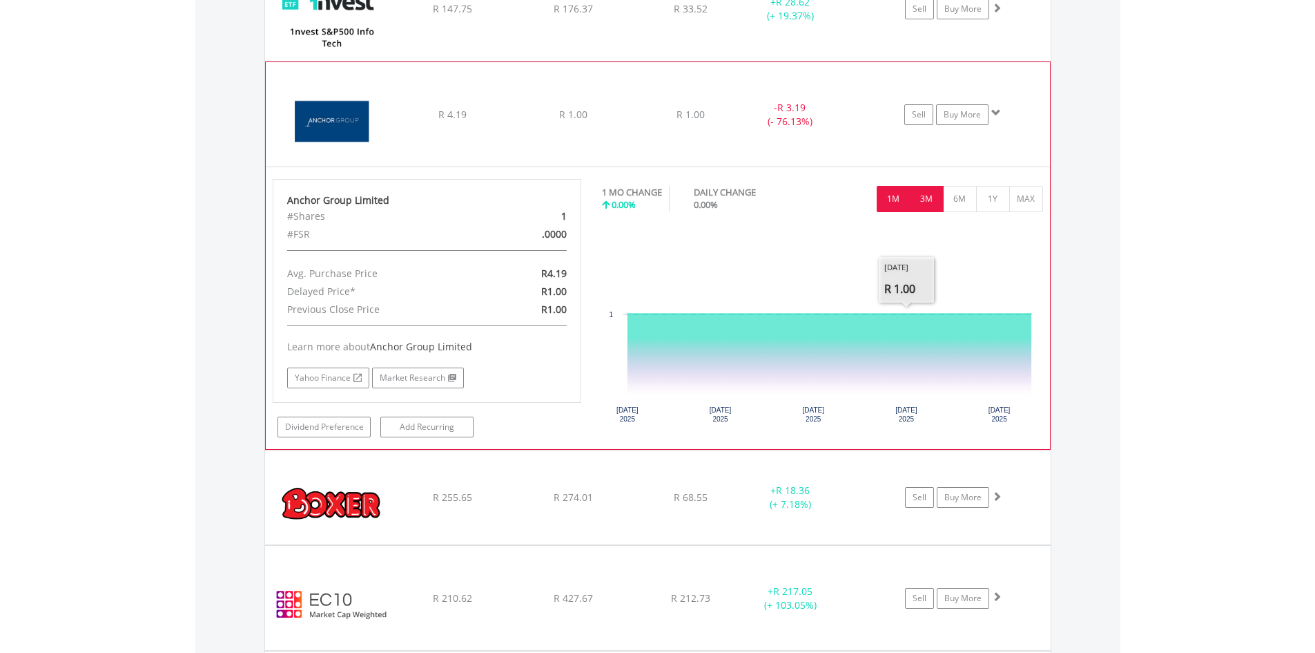
click at [923, 205] on button "3M" at bounding box center [927, 199] width 34 height 26
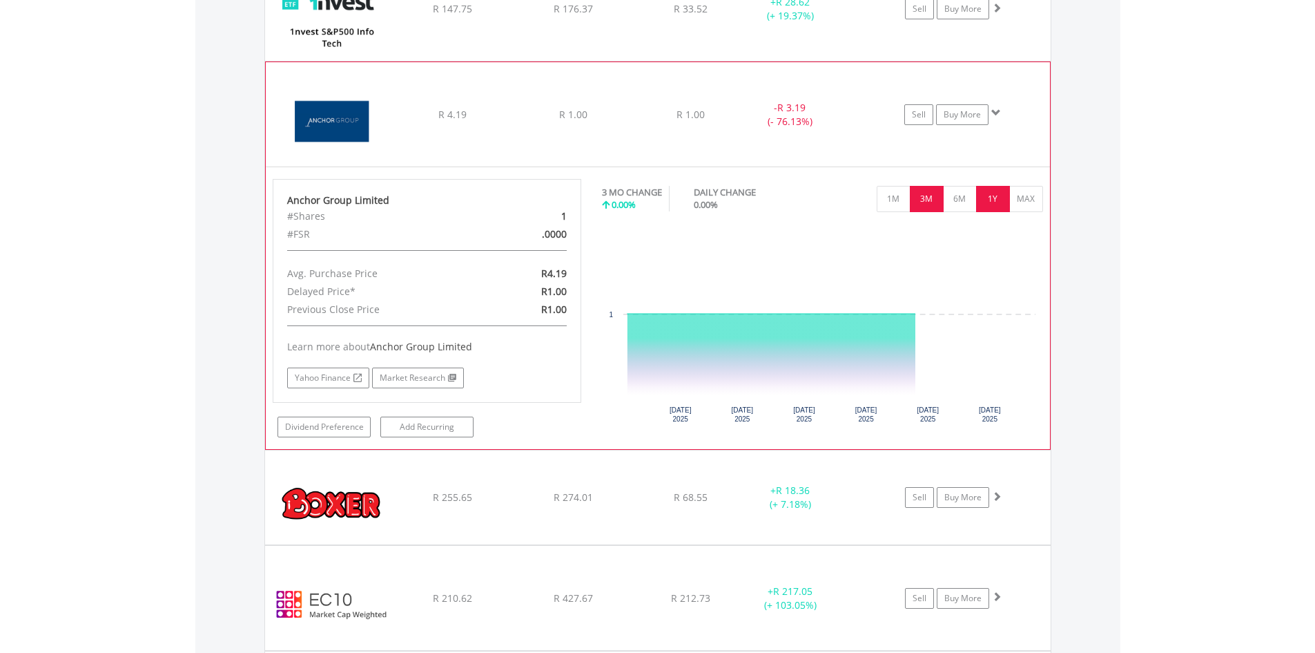
click at [996, 191] on button "1Y" at bounding box center [993, 199] width 34 height 26
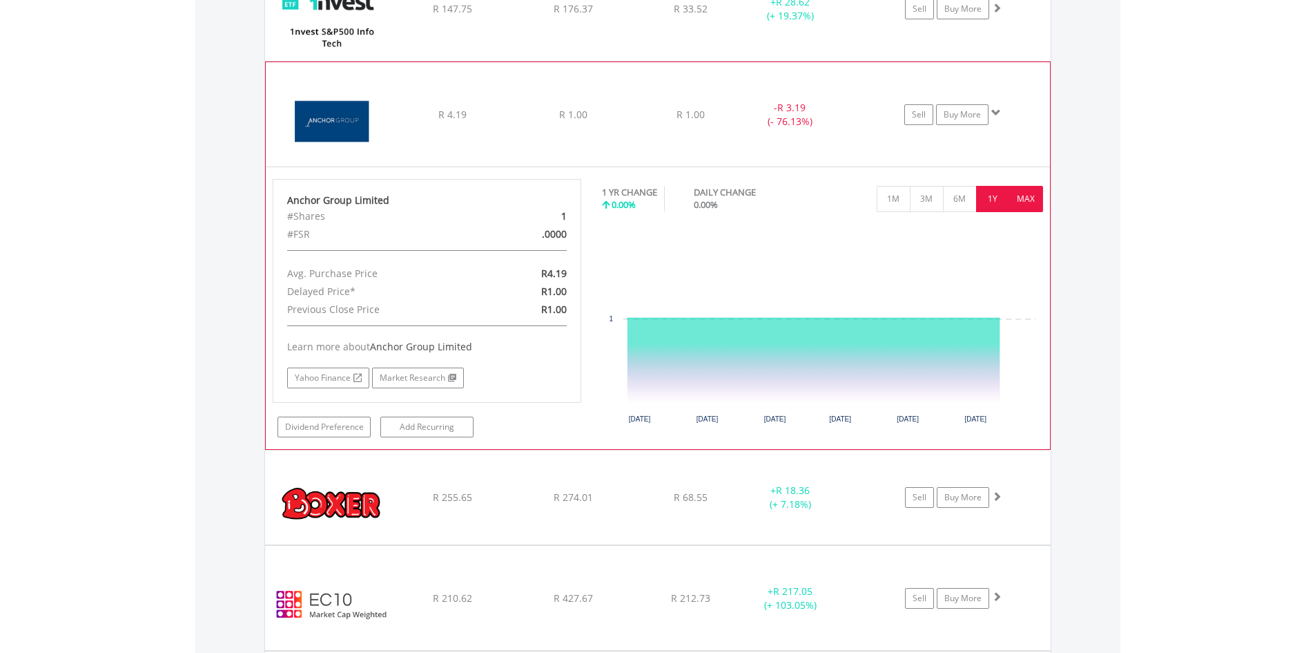
click at [1024, 200] on button "MAX" at bounding box center [1027, 199] width 34 height 26
click at [916, 112] on link "Sell" at bounding box center [919, 114] width 29 height 21
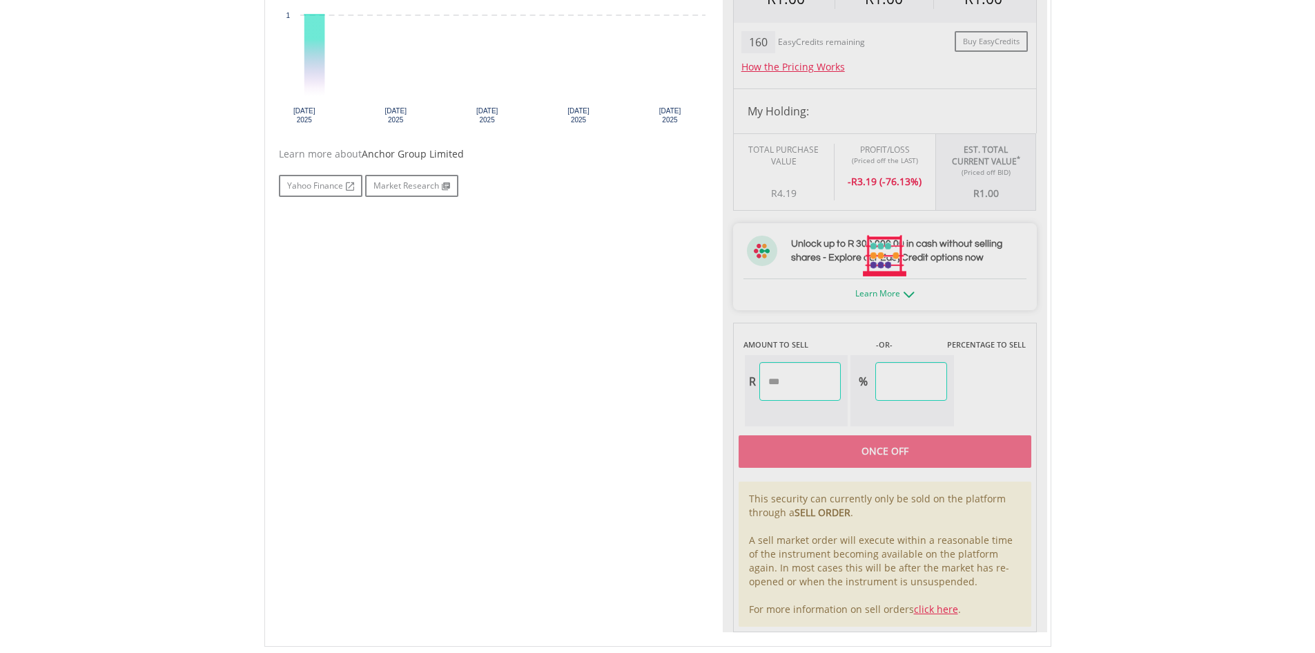
scroll to position [552, 0]
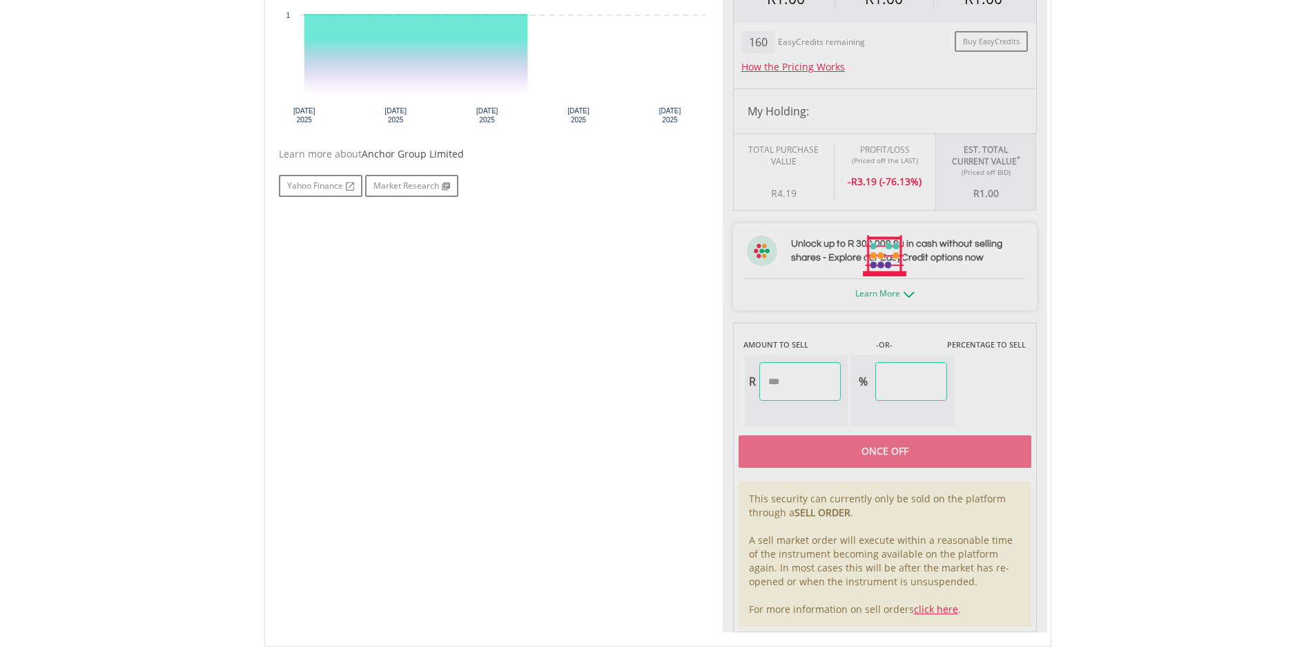
type input "****"
type input "******"
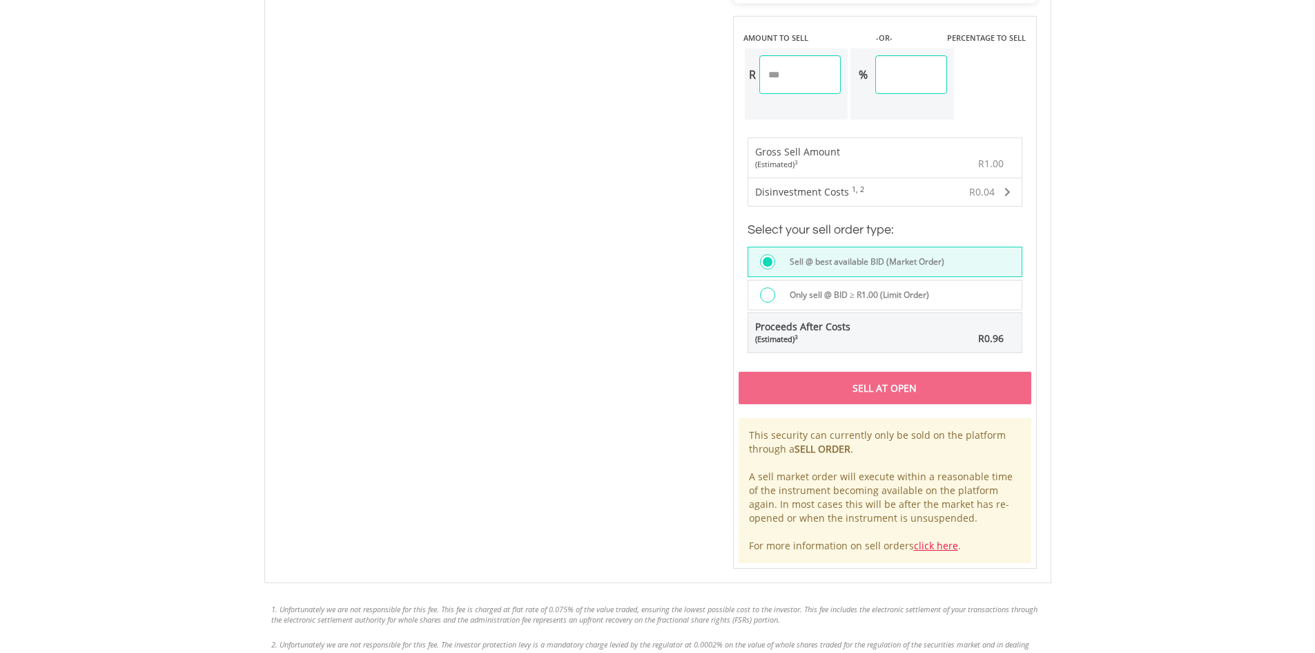
scroll to position [898, 0]
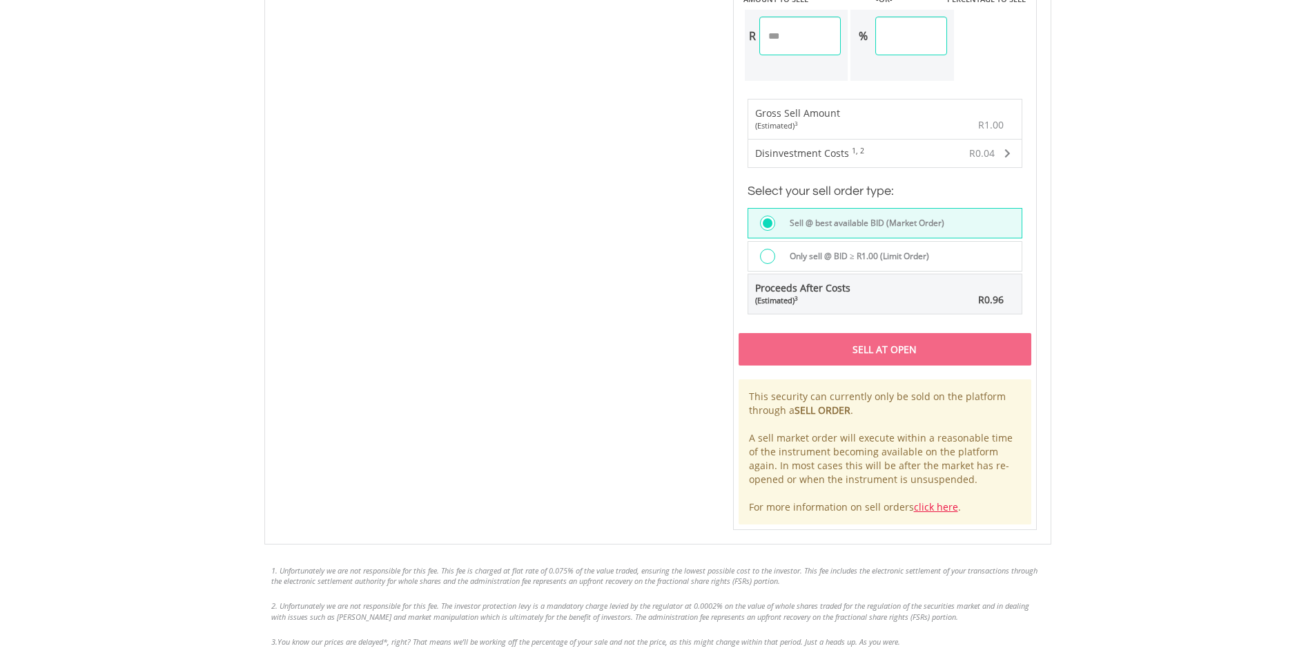
click at [793, 258] on label "Only sell @ BID ≥ R1.00 (Limit Order)" at bounding box center [856, 256] width 148 height 15
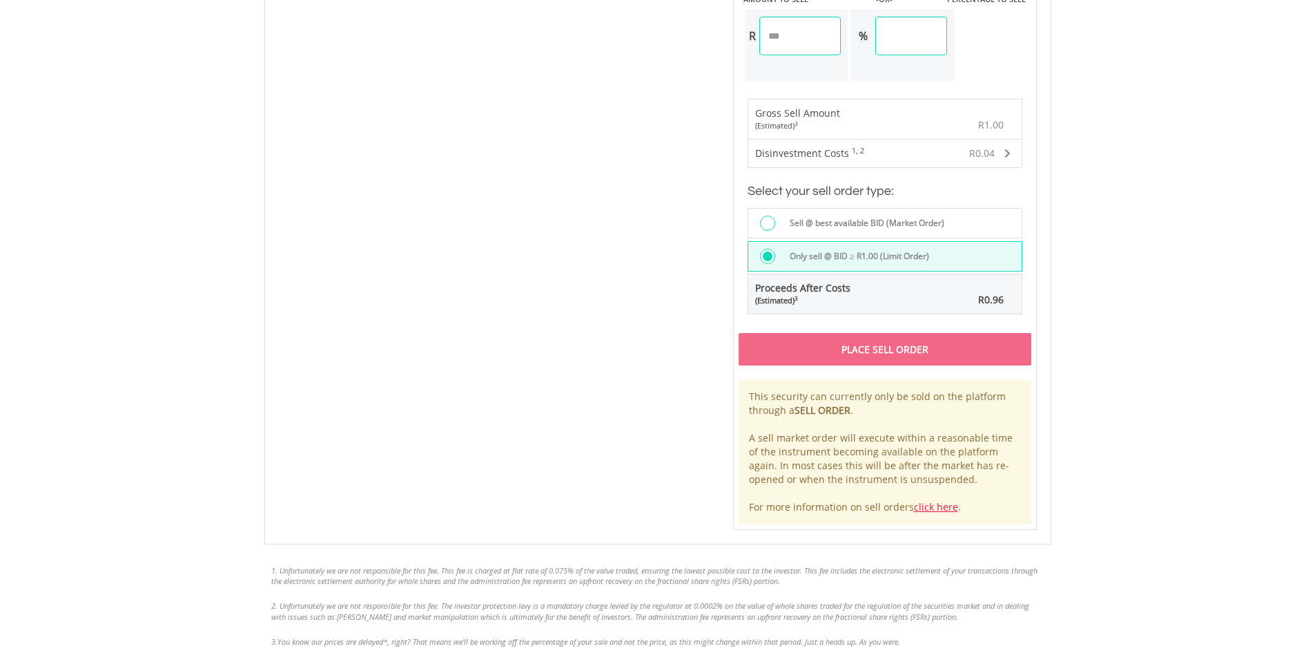
click at [771, 222] on div at bounding box center [767, 222] width 15 height 15
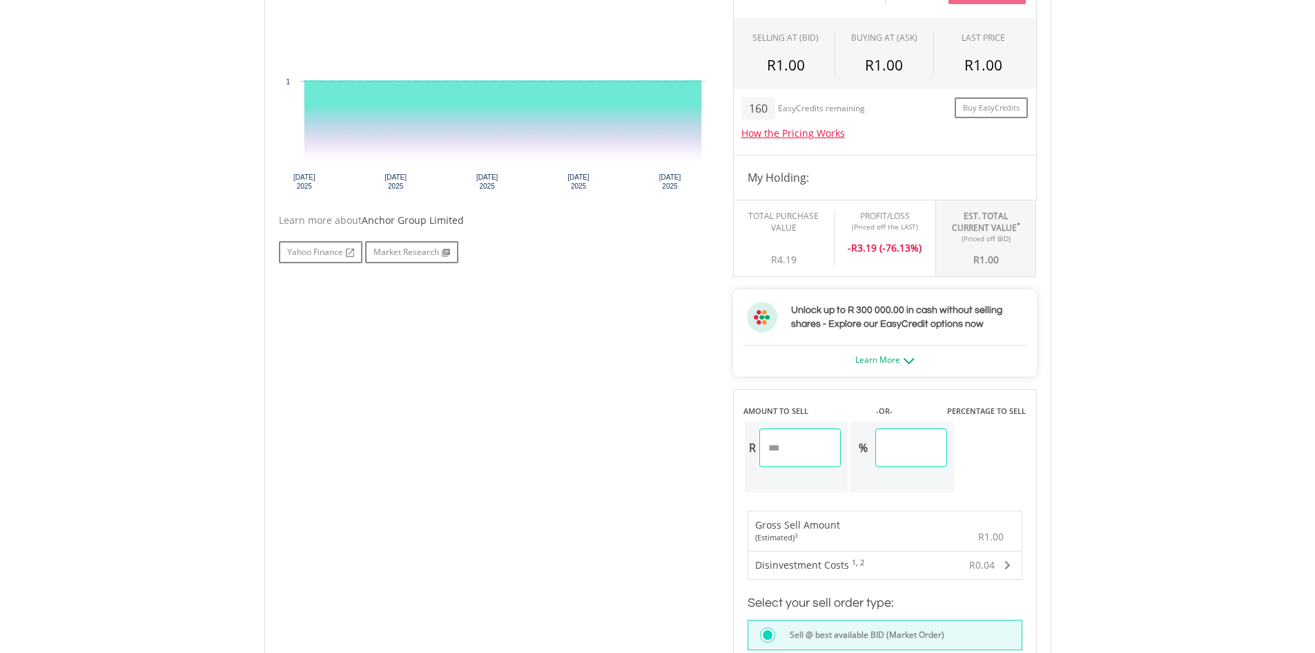
scroll to position [483, 0]
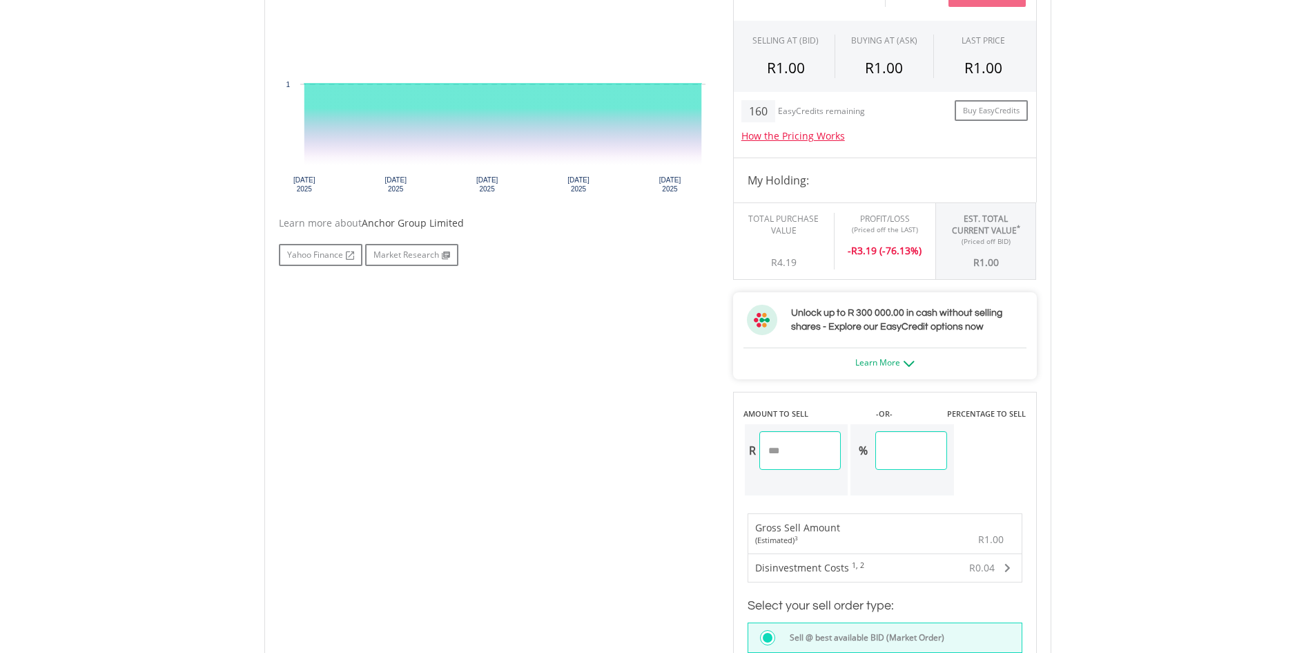
click at [872, 264] on div "Total Purchase Value R4.19 Profit/Loss (Priced off the LAST) - R 3.19 (-76.13%)" at bounding box center [834, 241] width 202 height 78
click at [881, 235] on div "- R 3.19 (-76.13%)" at bounding box center [885, 245] width 80 height 23
click at [807, 227] on div "Total Purchase Value" at bounding box center [783, 224] width 79 height 23
click at [874, 222] on div "Profit/Loss" at bounding box center [885, 219] width 80 height 12
click at [891, 229] on div "(Priced off the LAST)" at bounding box center [885, 229] width 80 height 10
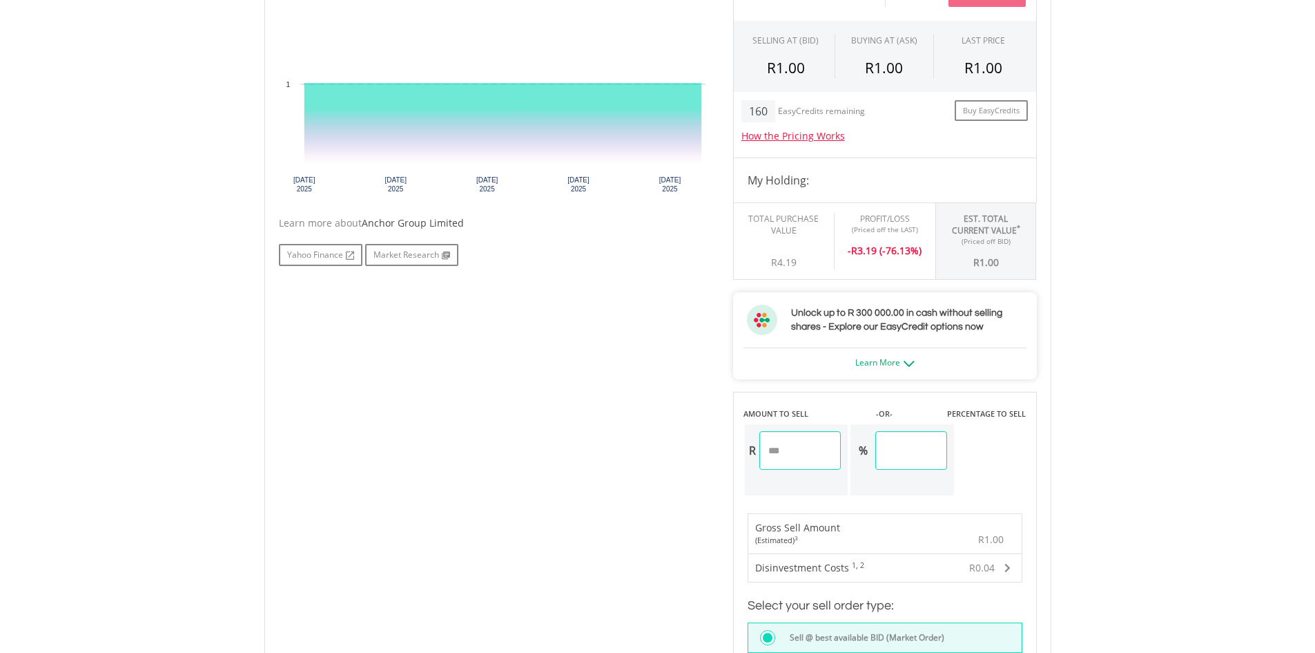
click at [813, 219] on div "Total Purchase Value" at bounding box center [783, 224] width 79 height 23
click at [867, 230] on div "(Priced off the LAST)" at bounding box center [885, 229] width 80 height 10
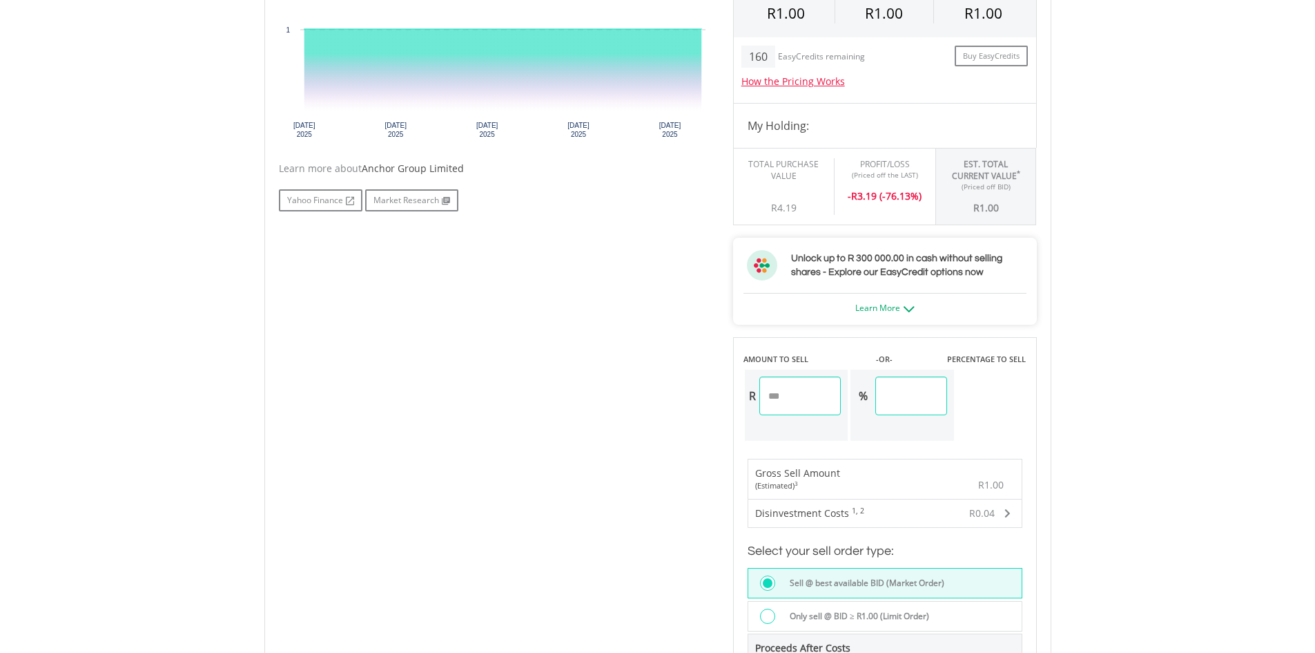
scroll to position [621, 0]
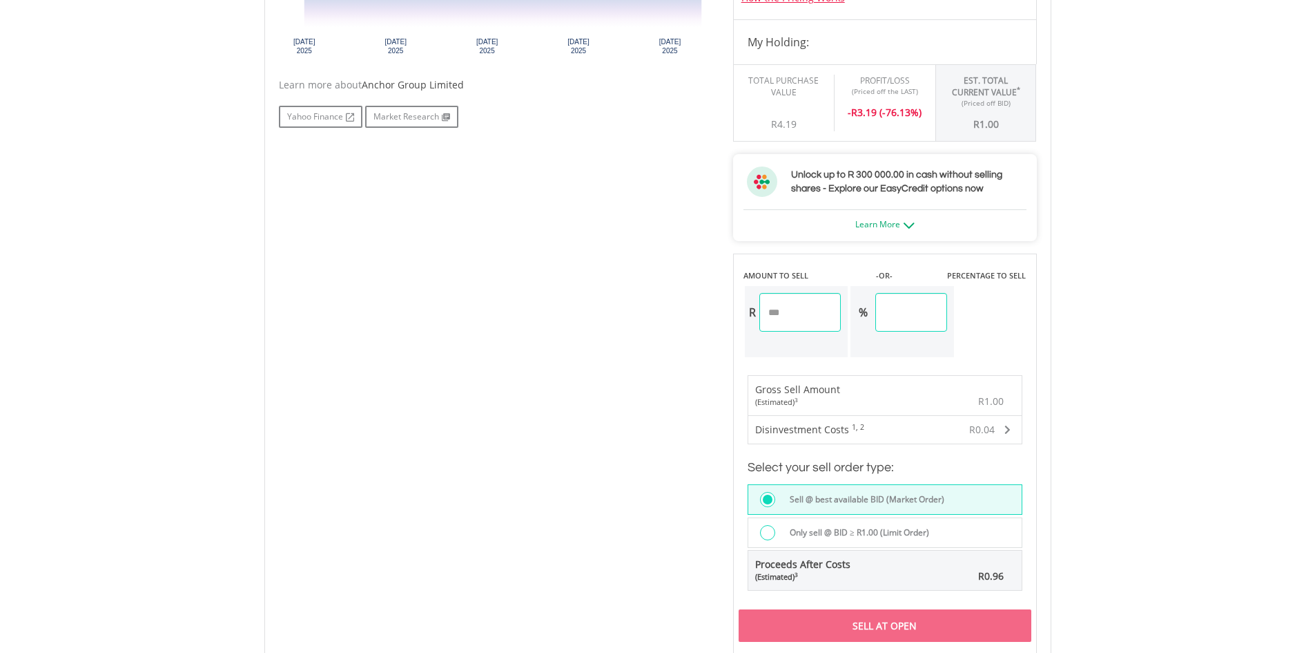
click at [886, 231] on div "About EasyCredit A loan secured by your investments available for 1 year Withdr…" at bounding box center [885, 225] width 304 height 32
click at [905, 224] on img at bounding box center [909, 225] width 11 height 6
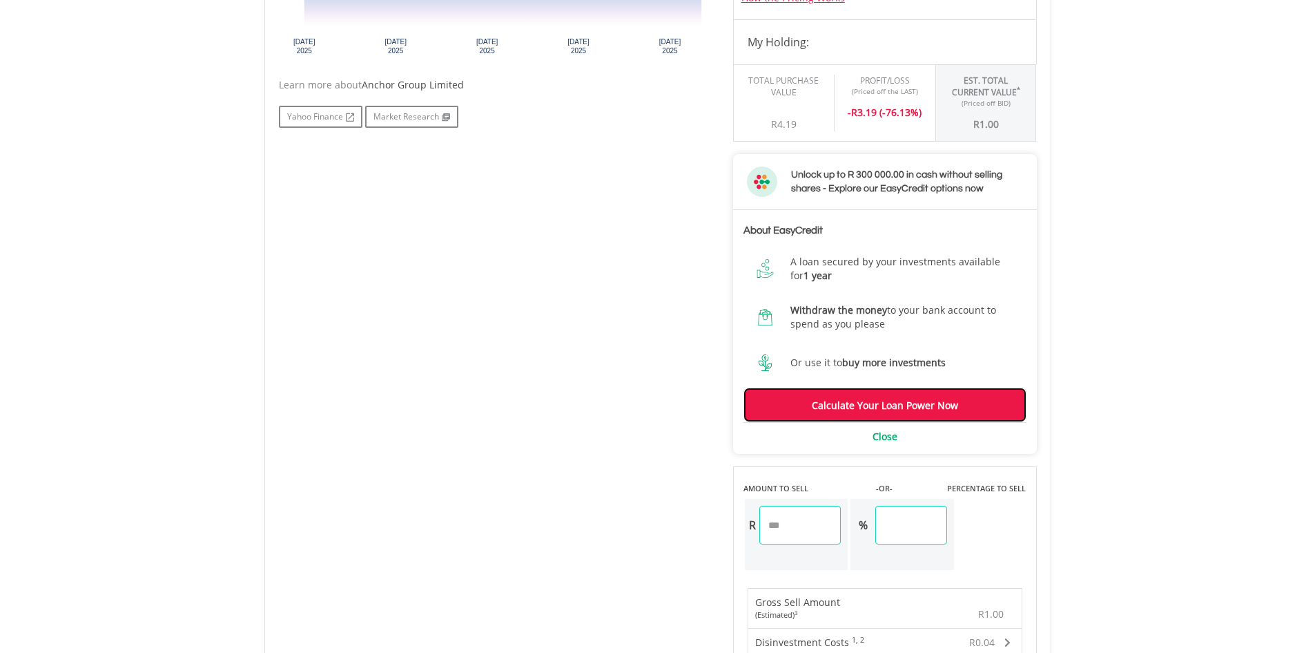
click at [889, 406] on link "Calculate Your Loan Power Now" at bounding box center [885, 404] width 283 height 35
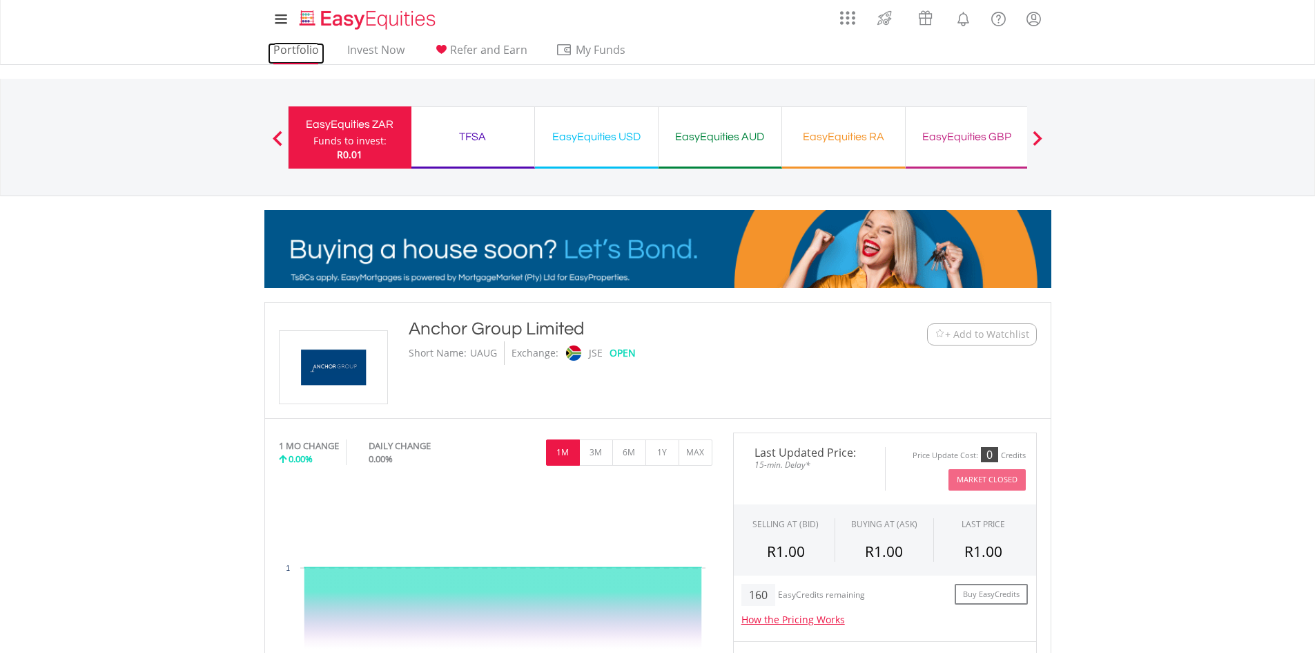
drag, startPoint x: 298, startPoint y: 42, endPoint x: 300, endPoint y: 50, distance: 7.7
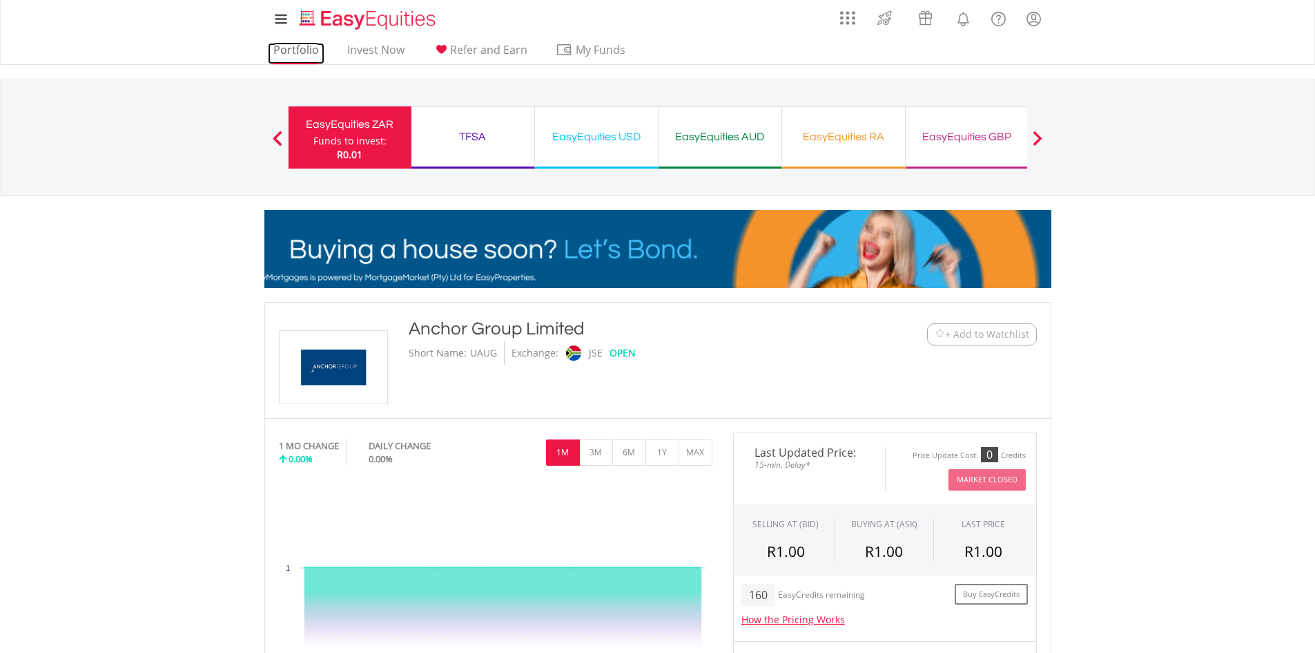
click at [298, 43] on link "Portfolio" at bounding box center [296, 53] width 57 height 21
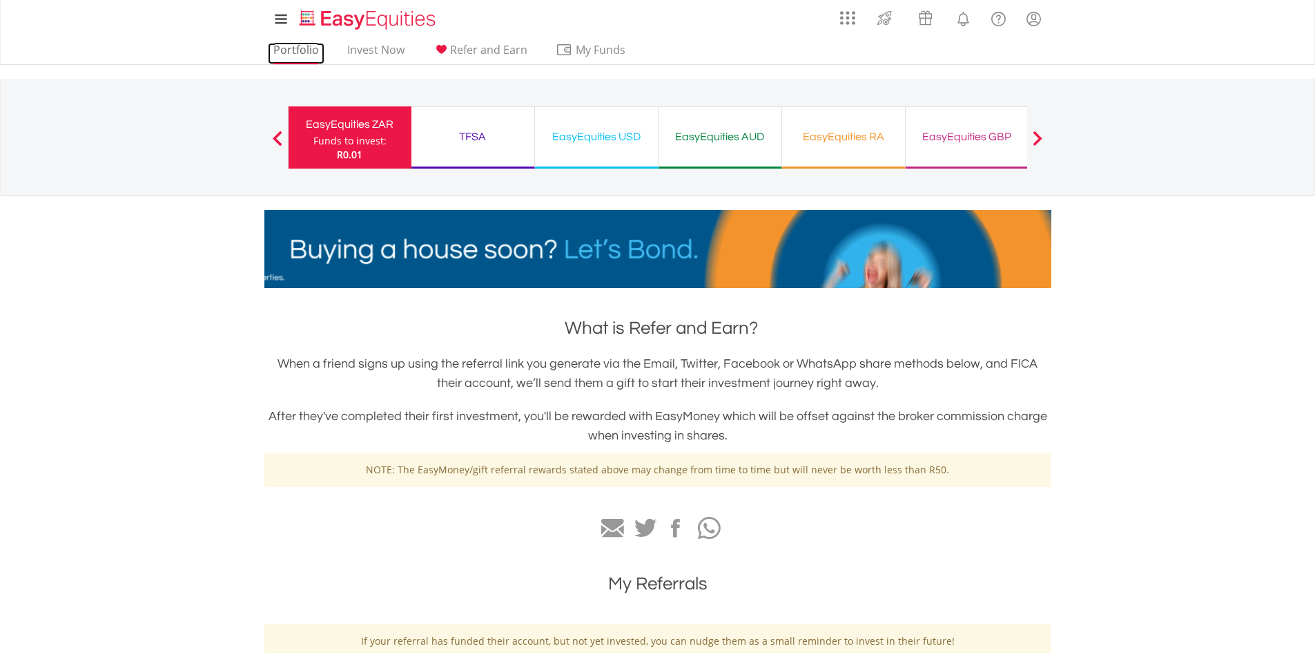
click at [299, 53] on link "Portfolio" at bounding box center [296, 53] width 57 height 21
